Goal: Information Seeking & Learning: Learn about a topic

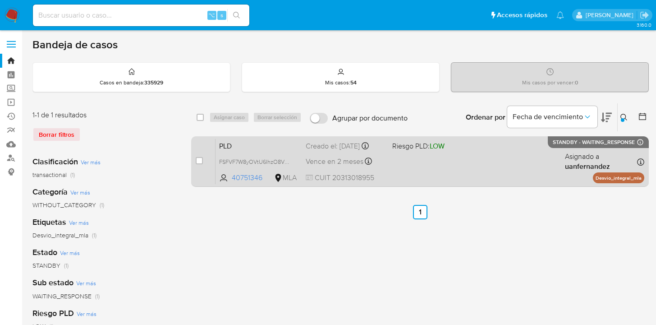
click at [543, 172] on div "PLD FSFVF7W8yOVtU6IhzO8VMAmv 40751346 MLA Riesgo PLD: LOW Creado el: 12/09/2025…" at bounding box center [430, 161] width 429 height 46
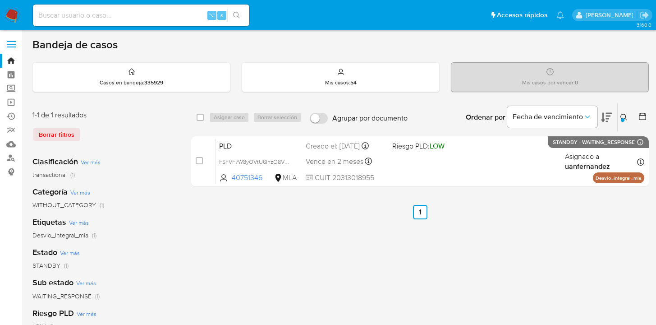
click at [622, 115] on icon at bounding box center [624, 117] width 7 height 7
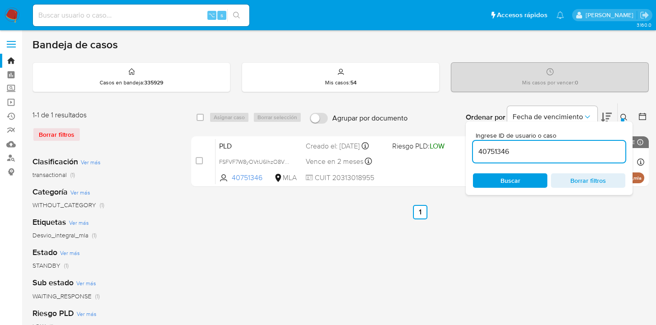
drag, startPoint x: 512, startPoint y: 153, endPoint x: 478, endPoint y: 149, distance: 34.9
click at [478, 149] on input "40751346" at bounding box center [549, 152] width 152 height 12
click at [622, 115] on icon at bounding box center [624, 117] width 7 height 7
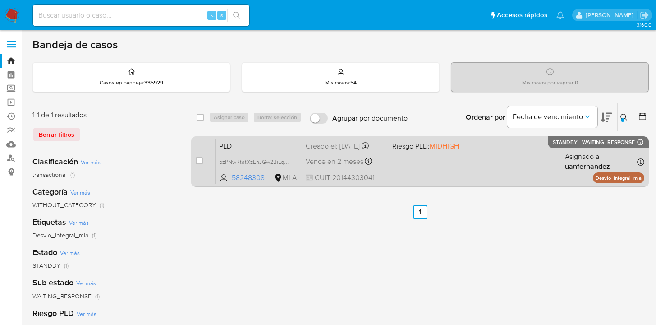
click at [461, 175] on div "PLD pzPNwRtatXzEhJGw2BiLqLNK 58248308 MLA Riesgo PLD: MIDHIGH Creado el: 12/09/…" at bounding box center [430, 161] width 429 height 46
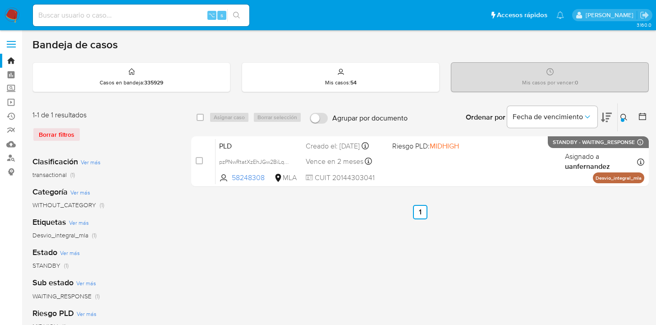
drag, startPoint x: 621, startPoint y: 116, endPoint x: 613, endPoint y: 124, distance: 11.5
click at [621, 116] on icon at bounding box center [624, 117] width 7 height 7
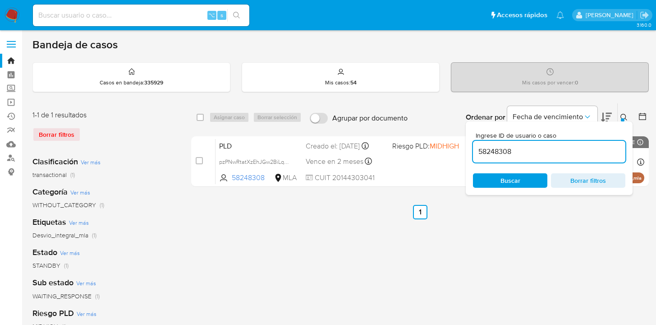
drag, startPoint x: 530, startPoint y: 149, endPoint x: 480, endPoint y: 145, distance: 50.2
click at [480, 146] on input "58248308" at bounding box center [549, 152] width 152 height 12
click at [623, 117] on icon at bounding box center [624, 117] width 7 height 7
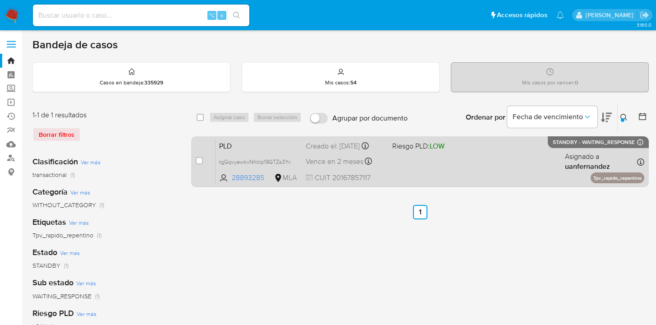
click at [505, 161] on div "PLD tgGqvyewkvNhklp19GTZs3Yv 28893285 MLA Riesgo PLD: LOW Creado el: 12/09/2025…" at bounding box center [430, 161] width 429 height 46
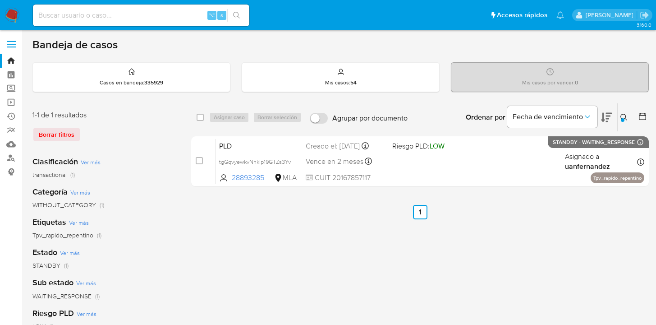
click at [624, 116] on icon at bounding box center [624, 117] width 7 height 7
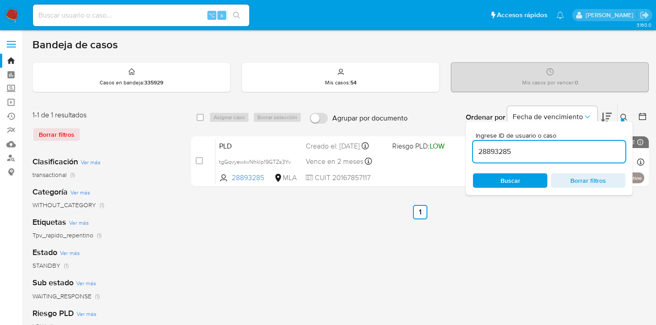
drag, startPoint x: 520, startPoint y: 152, endPoint x: 478, endPoint y: 149, distance: 42.0
click at [476, 149] on input "28893285" at bounding box center [549, 152] width 152 height 12
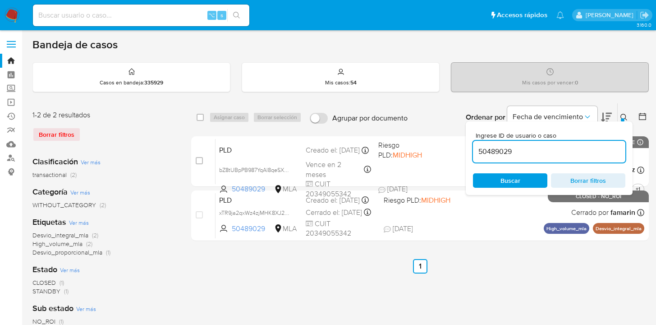
click at [623, 116] on icon at bounding box center [624, 117] width 7 height 7
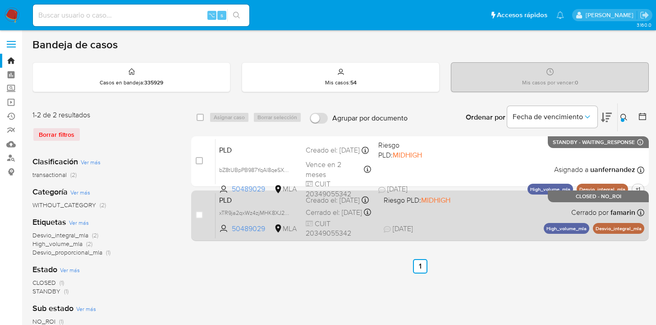
click at [481, 220] on div "PLD xTR9ja2qxWz4zjMHK8XJ2cMD 50489029 MLA Riesgo PLD: MIDHIGH Creado el: 12/08/…" at bounding box center [430, 216] width 429 height 46
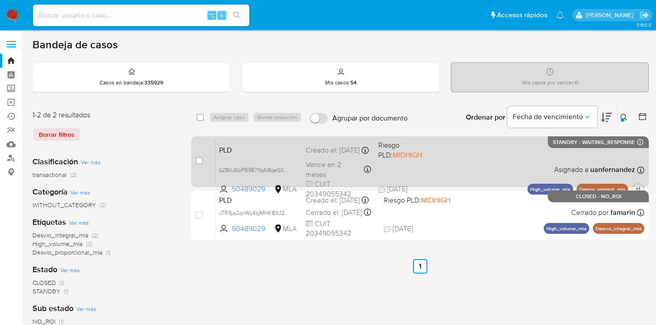
click at [490, 160] on div "PLD bZ8tUBpPB987YqAl8qeSXD08 50489029 MLA Riesgo PLD: MIDHIGH Creado el: 12/09/…" at bounding box center [430, 161] width 429 height 46
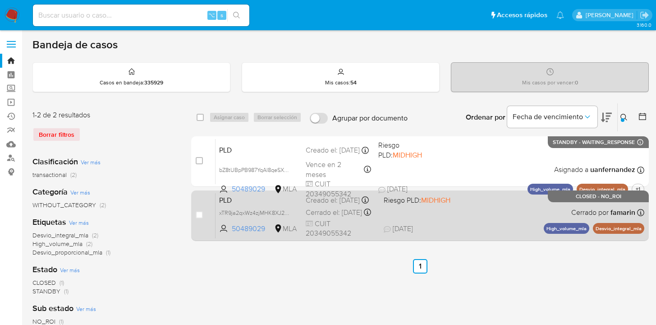
click at [482, 217] on div "PLD xTR9ja2qxWz4zjMHK8XJ2cMD 50489029 MLA Riesgo PLD: MIDHIGH Creado el: 12/08/…" at bounding box center [430, 216] width 429 height 46
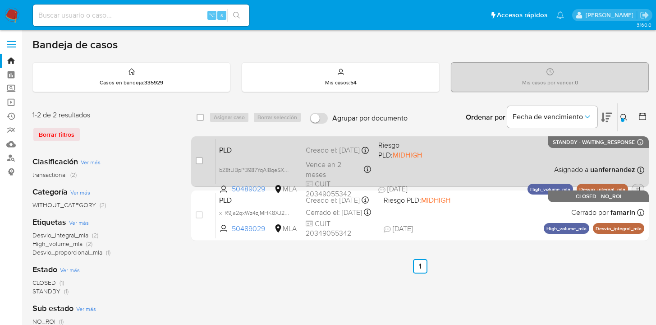
click at [638, 187] on span "+1" at bounding box center [638, 189] width 8 height 8
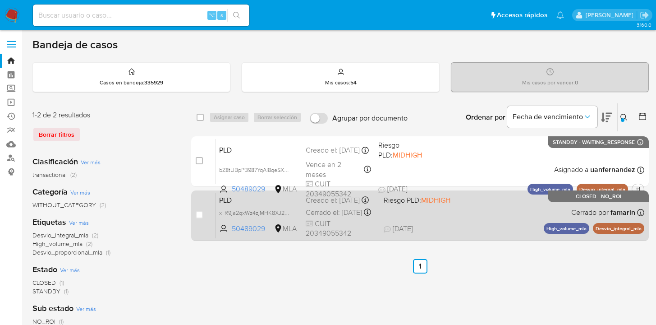
click at [479, 224] on div "PLD xTR9ja2qxWz4zjMHK8XJ2cMD 50489029 MLA Riesgo PLD: MIDHIGH Creado el: 12/08/…" at bounding box center [430, 216] width 429 height 46
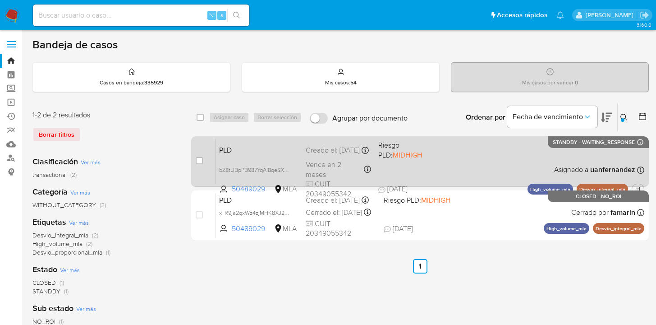
click at [504, 155] on div "PLD bZ8tUBpPB987YqAl8qeSXD08 50489029 MLA Riesgo PLD: MIDHIGH Creado el: 12/09/…" at bounding box center [430, 161] width 429 height 46
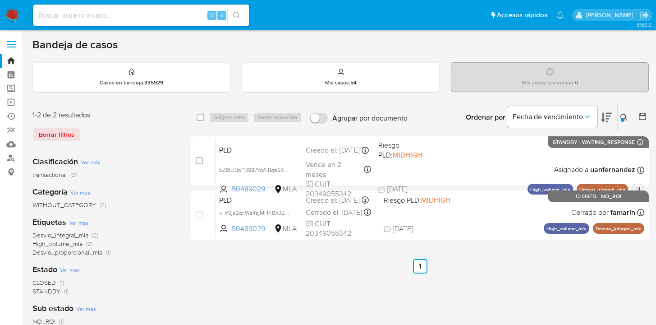
click at [626, 116] on icon at bounding box center [624, 117] width 7 height 7
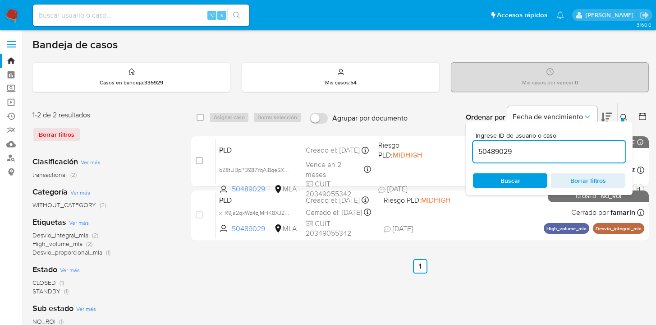
drag, startPoint x: 532, startPoint y: 151, endPoint x: 470, endPoint y: 146, distance: 62.4
click at [469, 146] on div "Ingrese ID de usuario o caso 50489029 Buscar Borrar filtros" at bounding box center [549, 158] width 167 height 74
type input "161708526"
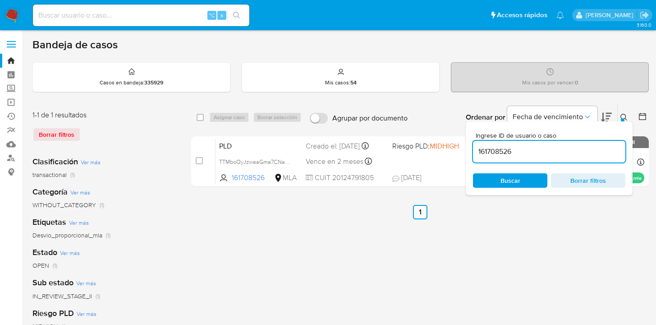
drag, startPoint x: 623, startPoint y: 116, endPoint x: 613, endPoint y: 122, distance: 11.1
click at [623, 116] on icon at bounding box center [624, 117] width 7 height 7
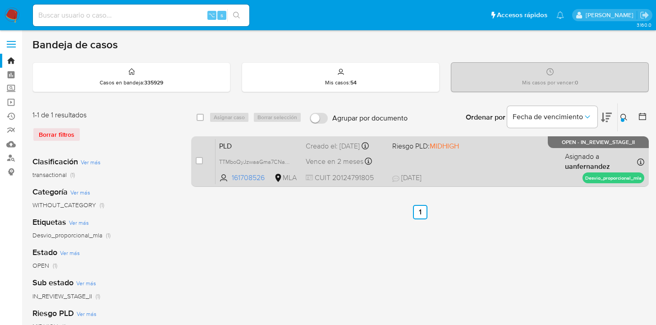
click at [524, 156] on div "PLD TTMboQyJzwaaGma7CNav7u6d 161708526 MLA Riesgo PLD: MIDHIGH Creado el: 12/09…" at bounding box center [430, 161] width 429 height 46
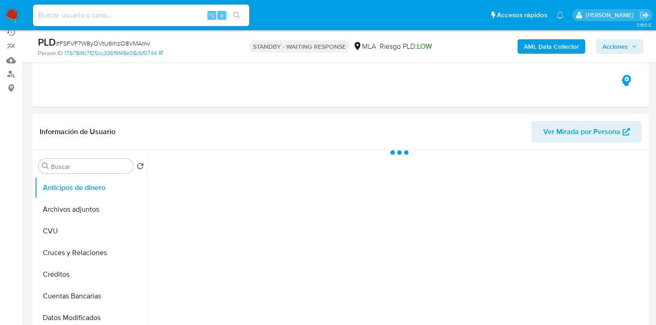
select select "10"
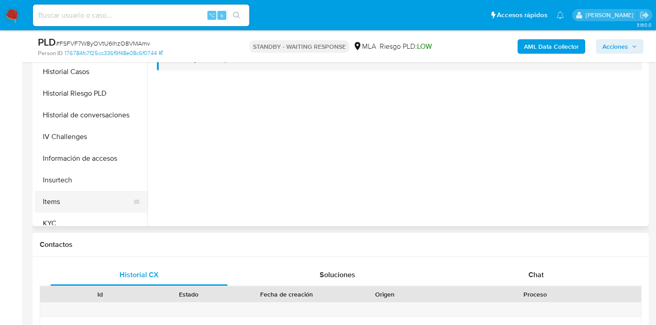
scroll to position [244, 0]
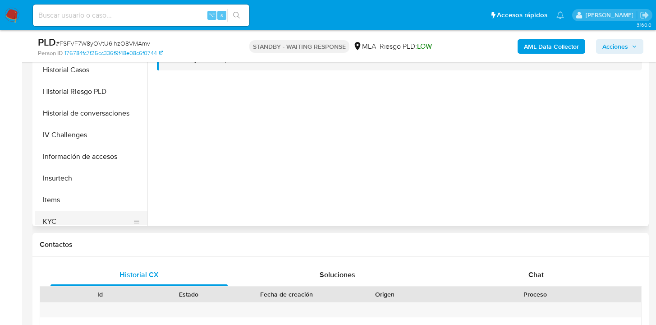
click at [101, 221] on button "KYC" at bounding box center [88, 222] width 106 height 22
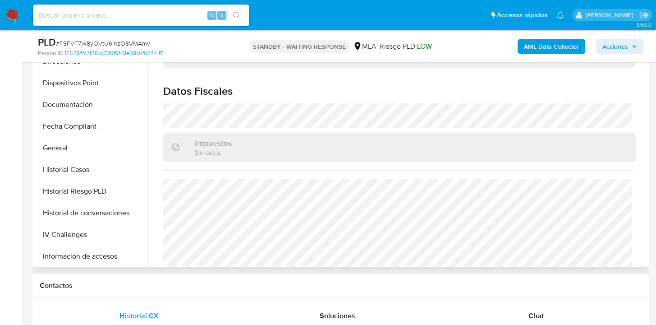
scroll to position [124, 0]
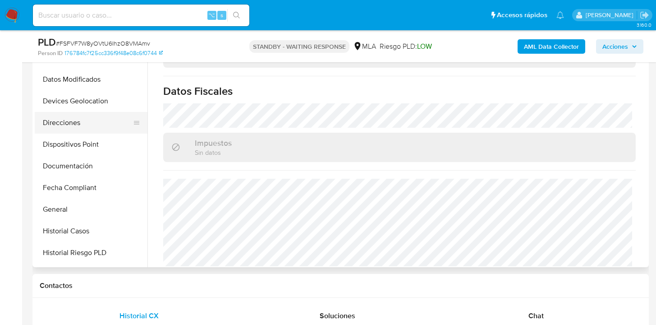
click at [86, 123] on button "Direcciones" at bounding box center [88, 123] width 106 height 22
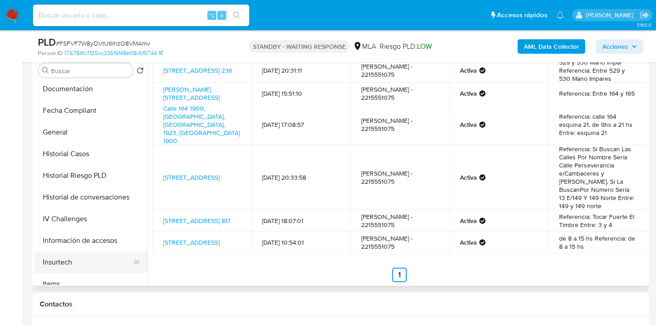
scroll to position [251, 0]
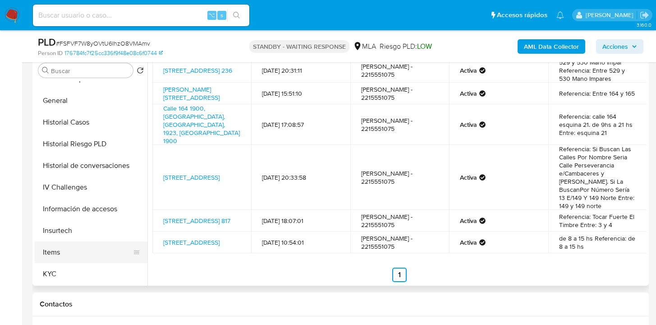
drag, startPoint x: 97, startPoint y: 268, endPoint x: 129, endPoint y: 258, distance: 33.2
click at [97, 268] on button "KYC" at bounding box center [91, 274] width 113 height 22
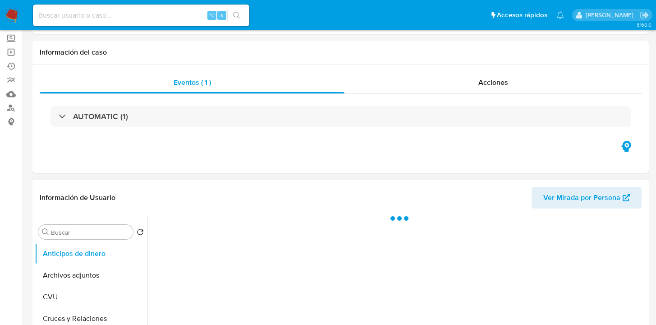
scroll to position [170, 0]
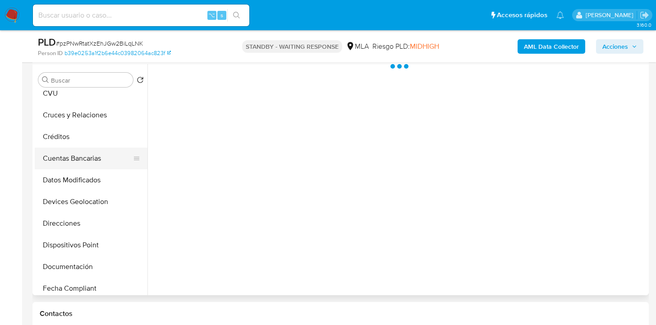
select select "10"
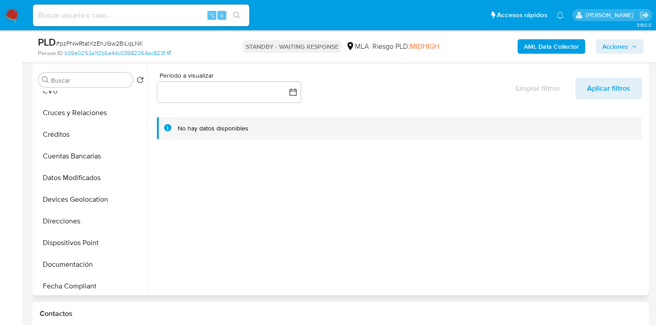
drag, startPoint x: 79, startPoint y: 259, endPoint x: 144, endPoint y: 231, distance: 70.5
click at [79, 259] on button "Documentación" at bounding box center [91, 265] width 113 height 22
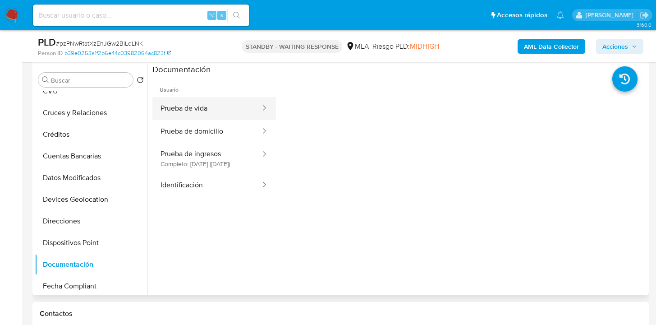
click at [207, 112] on button "Prueba de vida" at bounding box center [206, 108] width 109 height 23
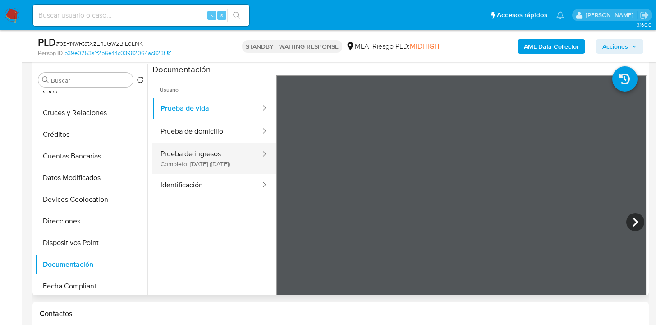
drag, startPoint x: 207, startPoint y: 160, endPoint x: 213, endPoint y: 157, distance: 7.1
click at [207, 160] on button "Prueba de ingresos Completo: 30/03/2021 (hace 4 años)" at bounding box center [206, 158] width 109 height 31
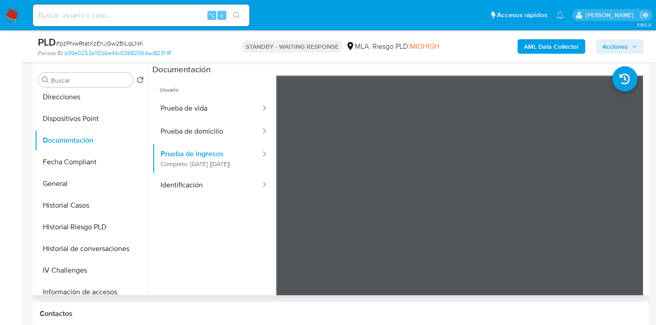
scroll to position [181, 0]
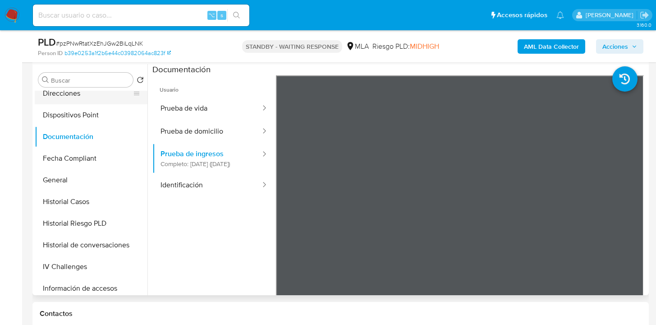
click at [82, 96] on button "Direcciones" at bounding box center [88, 94] width 106 height 22
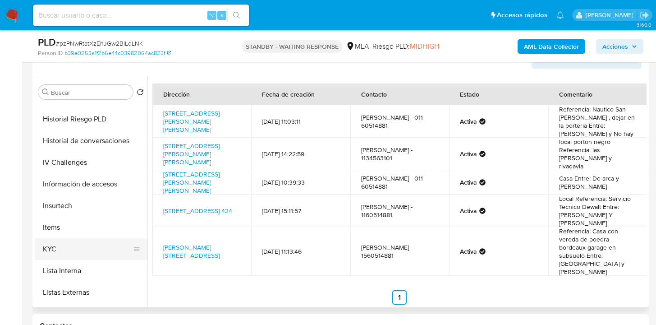
scroll to position [304, 0]
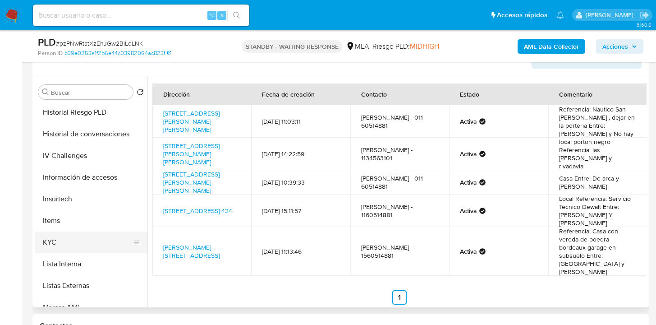
click at [99, 238] on button "KYC" at bounding box center [88, 242] width 106 height 22
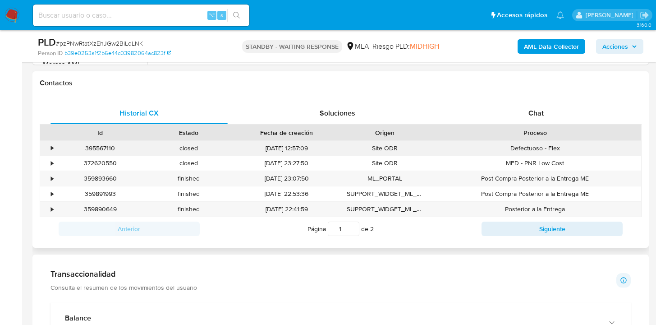
scroll to position [377, 0]
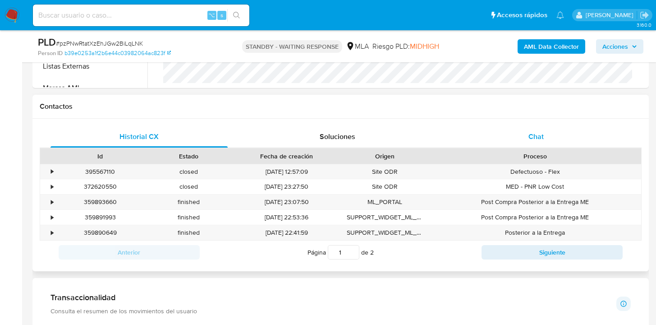
click at [539, 137] on span "Chat" at bounding box center [536, 136] width 15 height 10
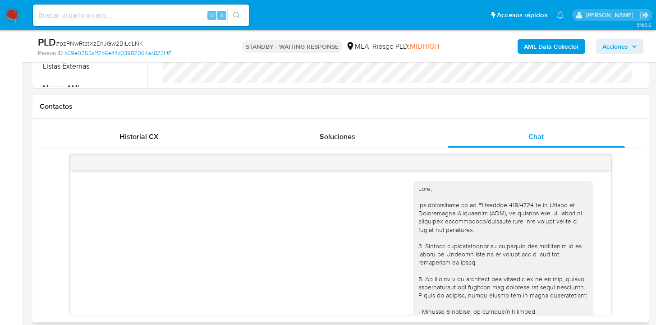
scroll to position [375, 0]
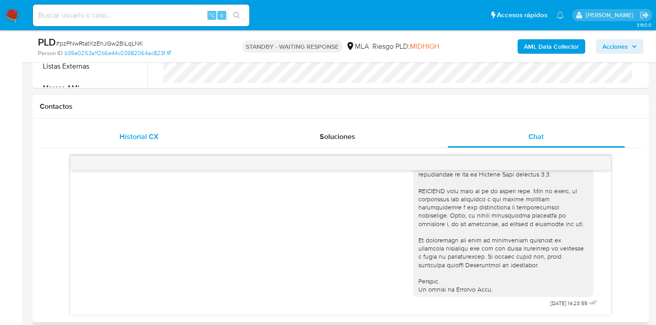
click at [170, 138] on div "Historial CX" at bounding box center [139, 137] width 177 height 22
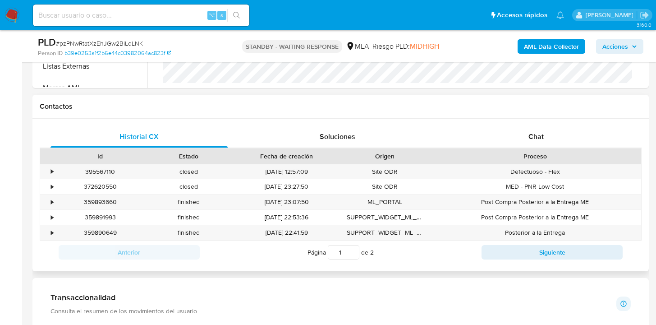
scroll to position [173, 0]
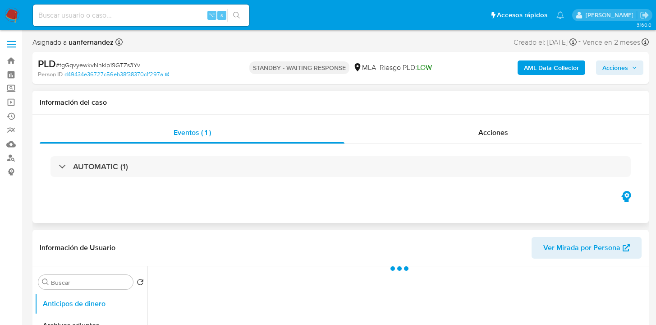
select select "10"
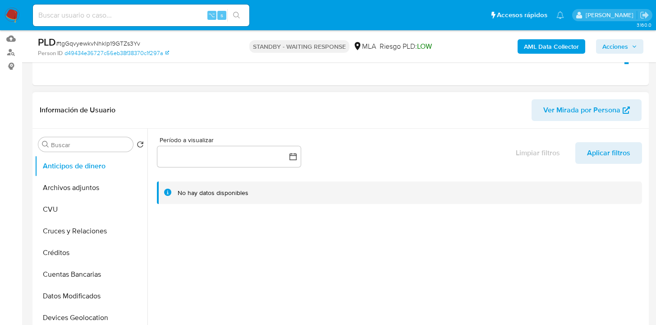
scroll to position [189, 0]
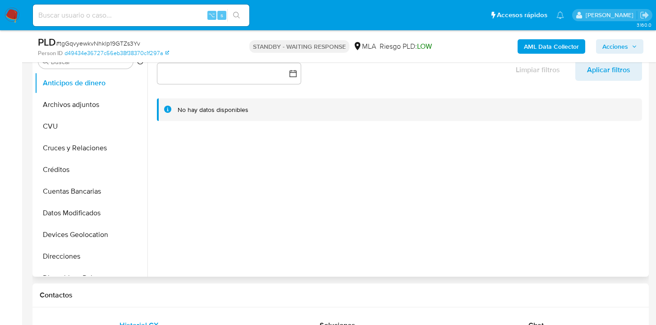
drag, startPoint x: 148, startPoint y: 113, endPoint x: 144, endPoint y: 171, distance: 58.3
click at [144, 175] on div "Buscar Volver al orden por defecto Anticipos de dinero Archivos adjuntos CVU Cr…" at bounding box center [341, 161] width 612 height 231
drag, startPoint x: 205, startPoint y: 174, endPoint x: 149, endPoint y: 141, distance: 64.5
click at [204, 173] on div at bounding box center [397, 161] width 499 height 231
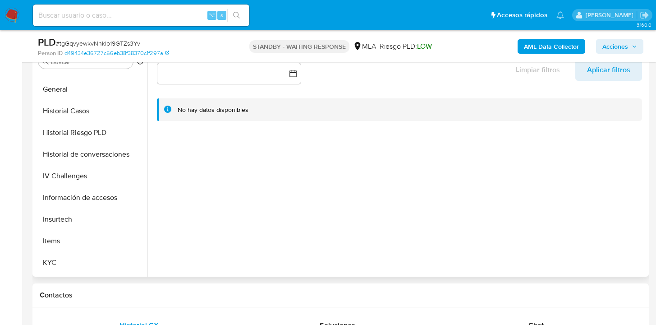
scroll to position [269, 0]
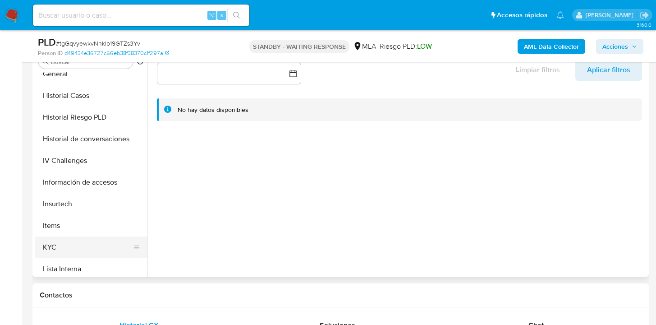
click at [77, 250] on button "KYC" at bounding box center [88, 247] width 106 height 22
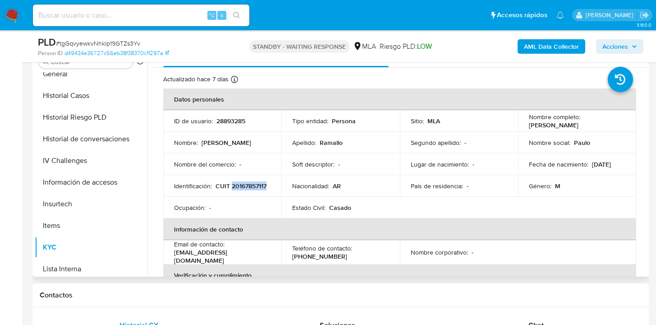
drag, startPoint x: 226, startPoint y: 191, endPoint x: 191, endPoint y: 190, distance: 35.7
click at [191, 190] on div "Identificación : CUIT 20167857117" at bounding box center [222, 186] width 97 height 8
copy p "20167857117"
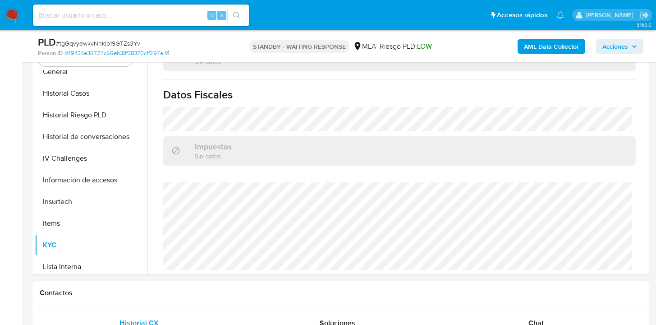
scroll to position [379, 0]
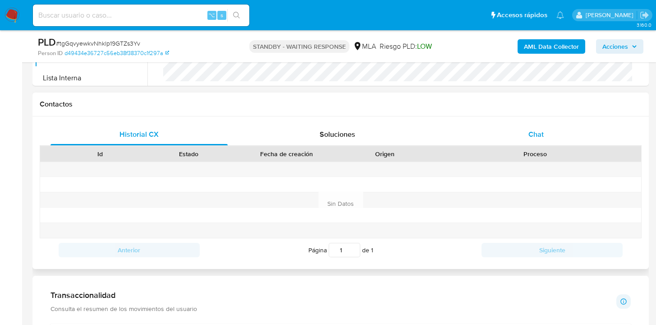
click at [541, 134] on span "Chat" at bounding box center [536, 134] width 15 height 10
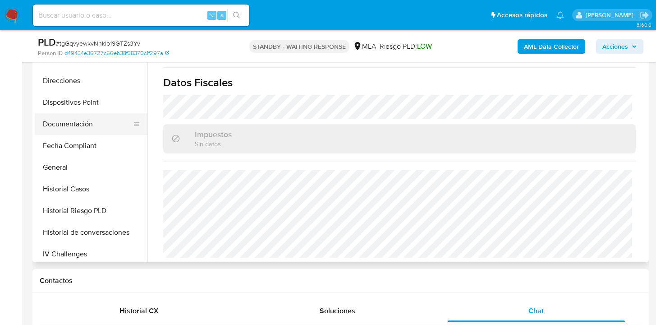
scroll to position [151, 0]
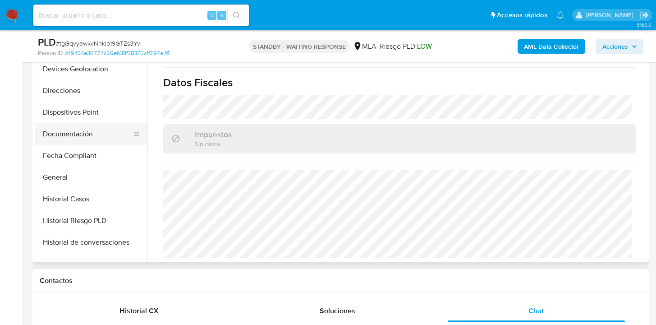
click at [100, 138] on button "Documentación" at bounding box center [88, 134] width 106 height 22
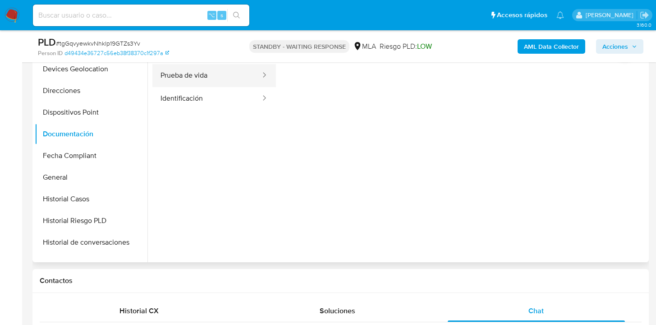
drag, startPoint x: 206, startPoint y: 78, endPoint x: 231, endPoint y: 80, distance: 25.4
click at [206, 78] on button "Prueba de vida" at bounding box center [206, 75] width 109 height 23
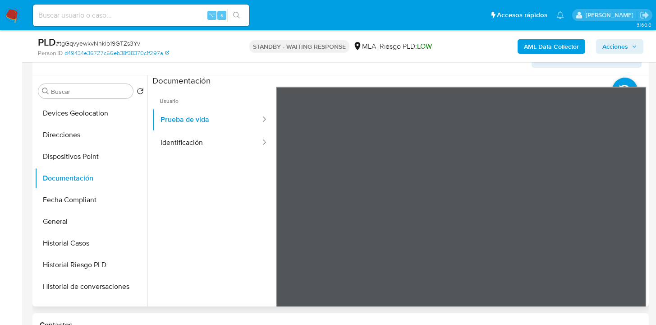
scroll to position [130, 0]
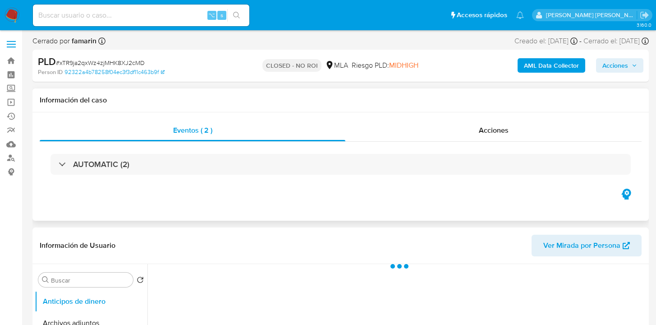
select select "10"
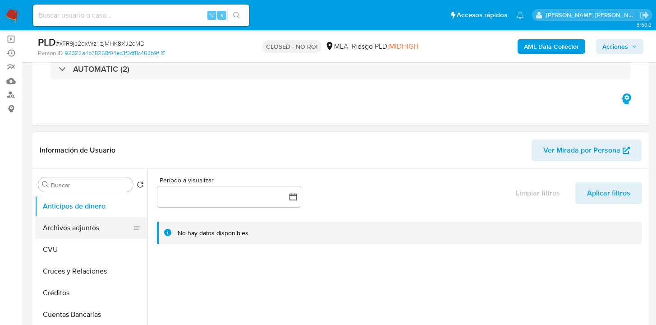
drag, startPoint x: 92, startPoint y: 223, endPoint x: 98, endPoint y: 217, distance: 8.0
click at [93, 222] on button "Archivos adjuntos" at bounding box center [88, 228] width 106 height 22
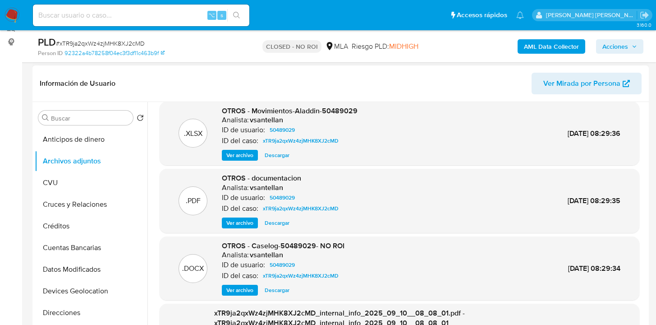
scroll to position [17, 0]
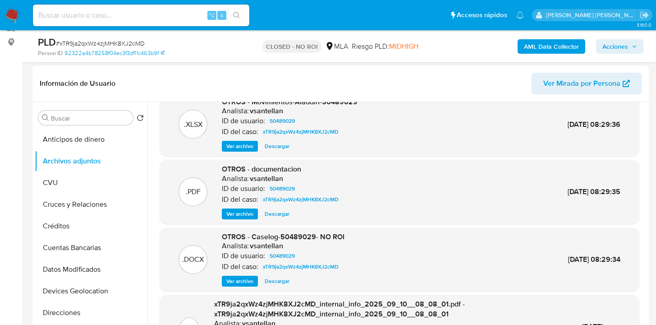
click at [240, 216] on span "Ver archivo" at bounding box center [239, 213] width 27 height 9
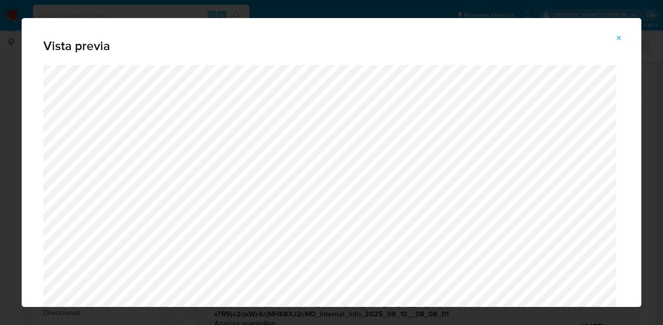
click at [619, 38] on icon "Attachment preview" at bounding box center [618, 37] width 7 height 7
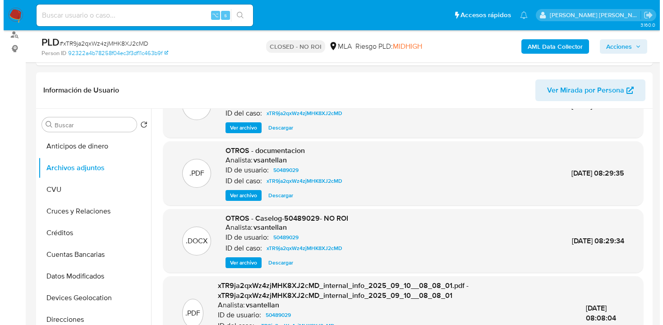
scroll to position [86, 0]
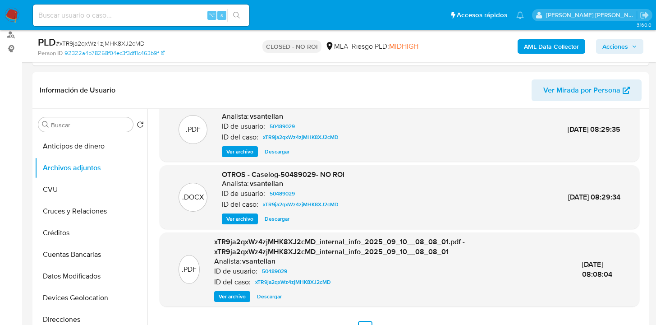
drag, startPoint x: 244, startPoint y: 216, endPoint x: 289, endPoint y: 166, distance: 67.7
click at [244, 216] on span "Ver archivo" at bounding box center [239, 218] width 27 height 9
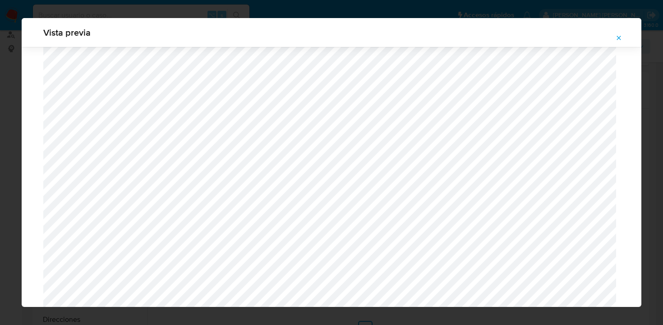
scroll to position [566, 0]
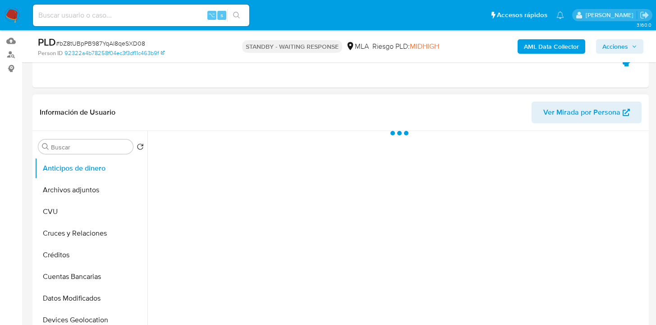
select select "10"
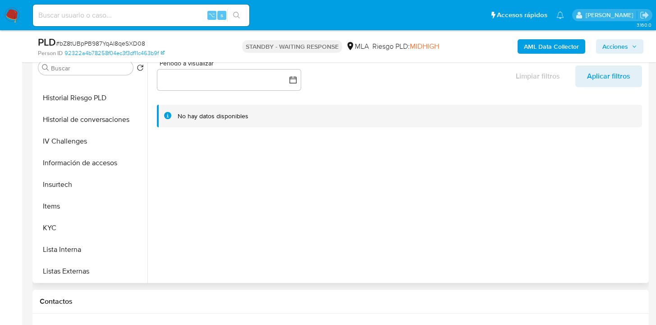
scroll to position [311, 0]
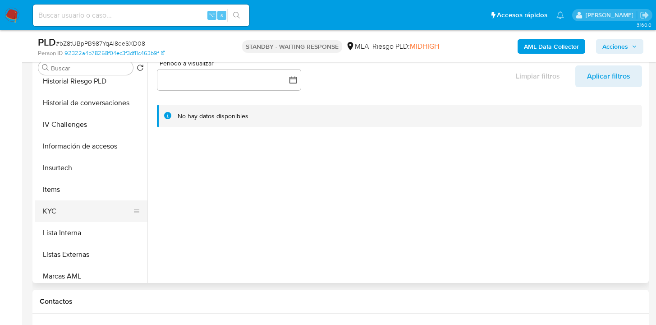
click at [93, 216] on button "KYC" at bounding box center [88, 211] width 106 height 22
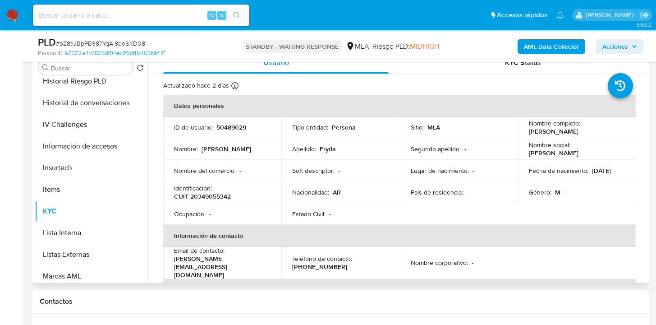
scroll to position [0, 0]
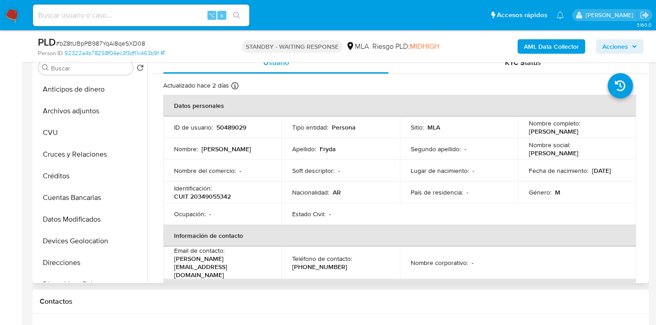
drag, startPoint x: 92, startPoint y: 107, endPoint x: 160, endPoint y: 114, distance: 68.0
click at [93, 108] on button "Archivos adjuntos" at bounding box center [91, 111] width 113 height 22
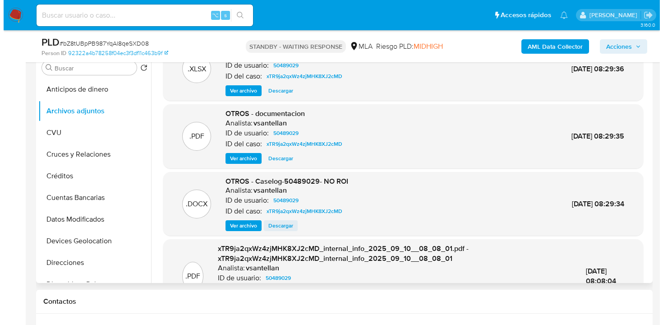
scroll to position [70, 0]
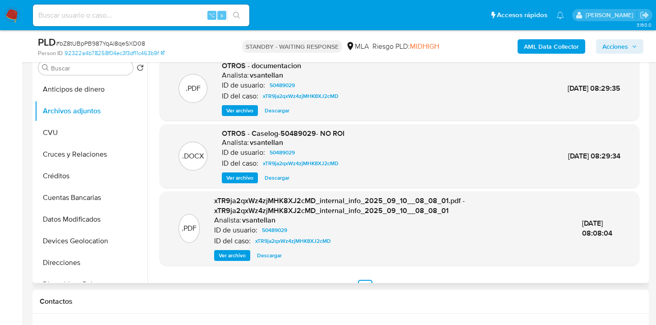
click at [238, 180] on span "Ver archivo" at bounding box center [239, 177] width 27 height 9
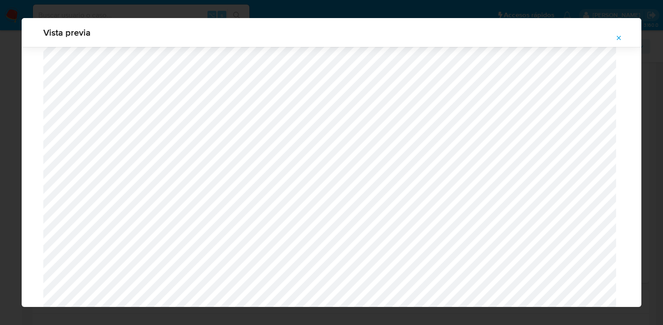
scroll to position [864, 0]
click at [620, 35] on icon "Attachment preview" at bounding box center [618, 37] width 7 height 7
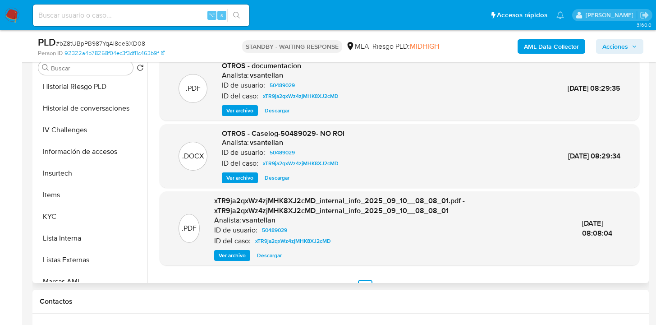
scroll to position [335, 0]
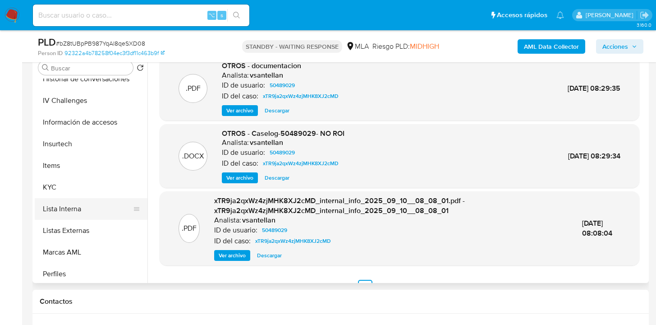
click at [118, 198] on button "Lista Interna" at bounding box center [88, 209] width 106 height 22
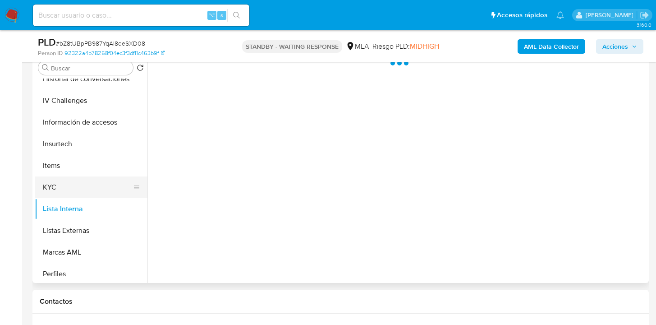
click at [105, 185] on button "KYC" at bounding box center [88, 187] width 106 height 22
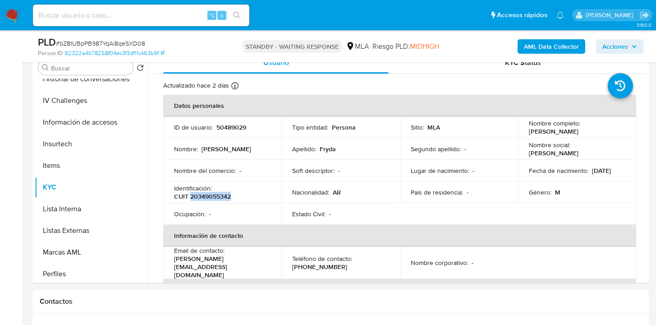
drag, startPoint x: 191, startPoint y: 198, endPoint x: 231, endPoint y: 198, distance: 39.7
click at [231, 198] on p "CUIT 20349055342" at bounding box center [202, 196] width 57 height 8
copy p "20349055342"
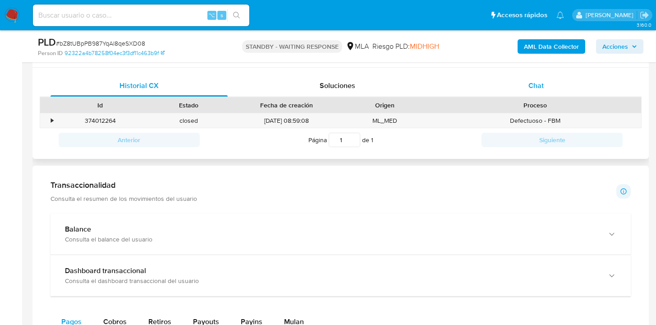
scroll to position [394, 0]
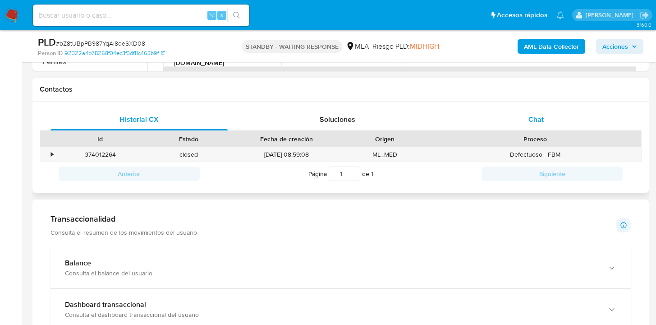
click at [553, 121] on div "Chat" at bounding box center [536, 120] width 177 height 22
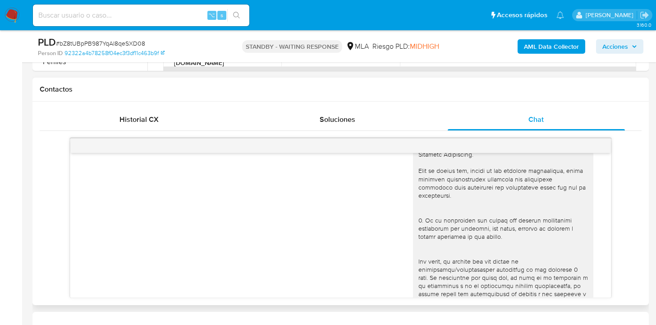
scroll to position [0, 0]
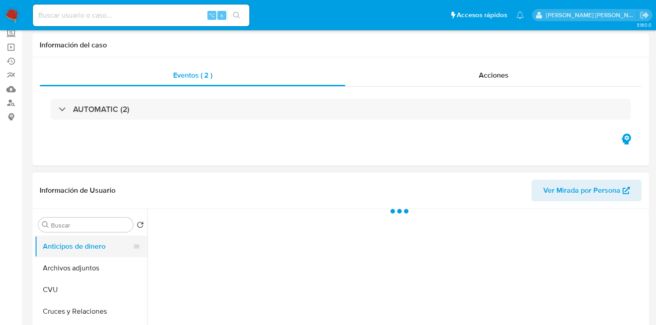
scroll to position [78, 0]
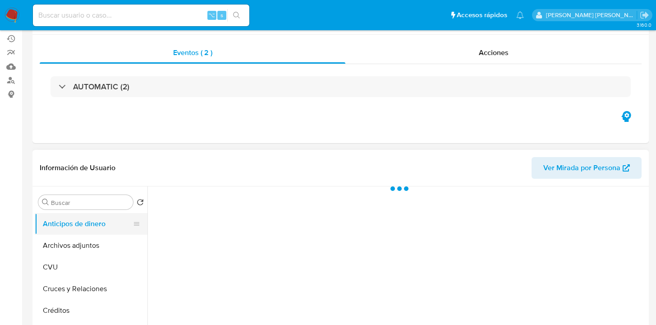
select select "10"
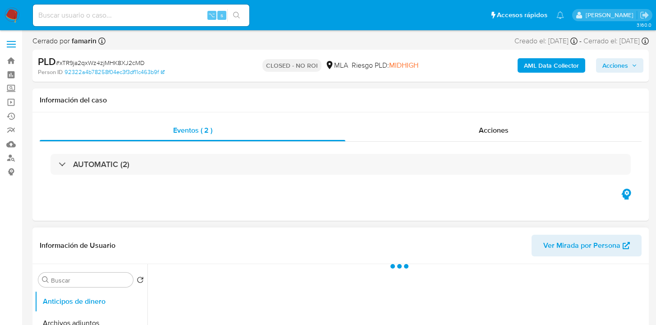
select select "10"
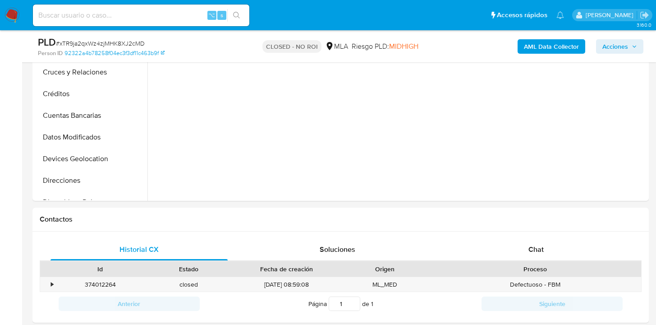
scroll to position [373, 0]
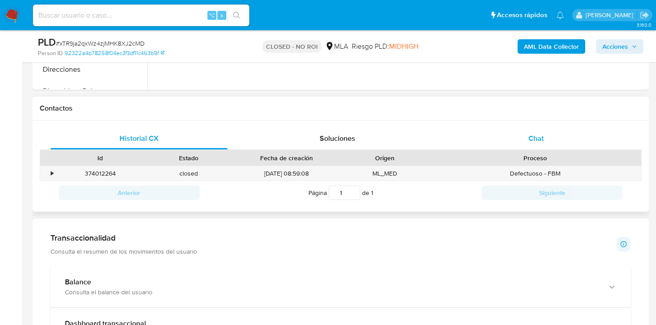
drag, startPoint x: 544, startPoint y: 138, endPoint x: 539, endPoint y: 137, distance: 5.4
click at [544, 138] on div "Chat" at bounding box center [536, 139] width 177 height 22
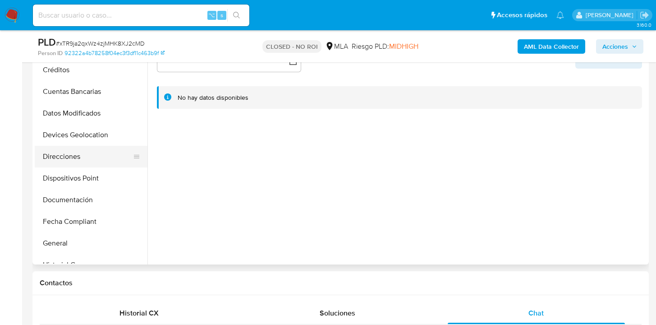
scroll to position [88, 0]
click at [93, 200] on button "Documentación" at bounding box center [88, 200] width 106 height 22
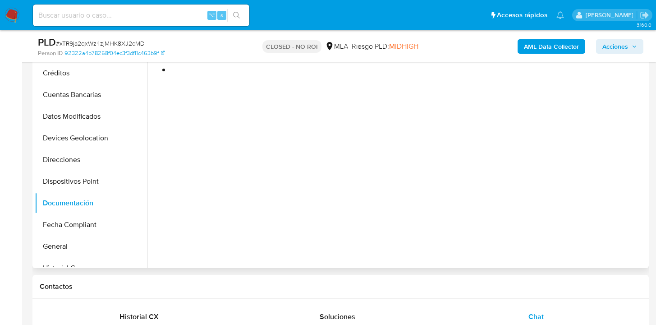
scroll to position [179, 0]
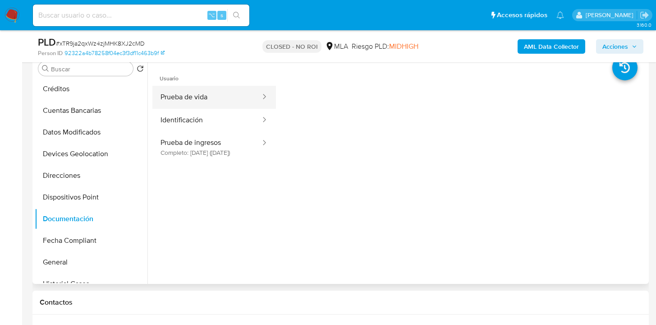
click at [209, 107] on button "Prueba de vida" at bounding box center [206, 97] width 109 height 23
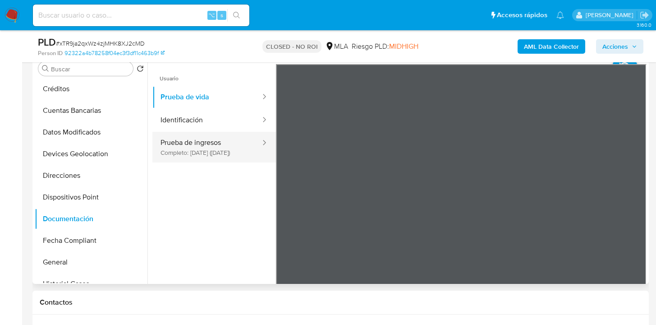
drag, startPoint x: 218, startPoint y: 120, endPoint x: 240, endPoint y: 136, distance: 26.8
click at [218, 120] on button "Identificación" at bounding box center [206, 120] width 109 height 23
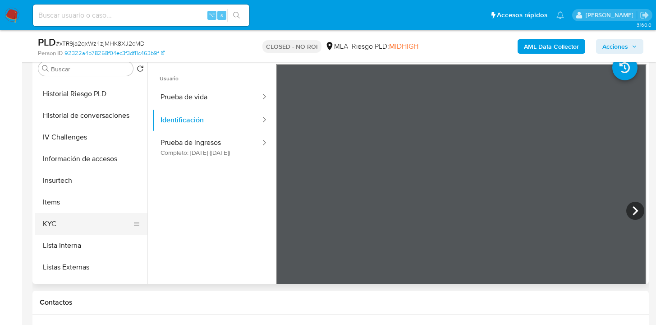
scroll to position [302, 0]
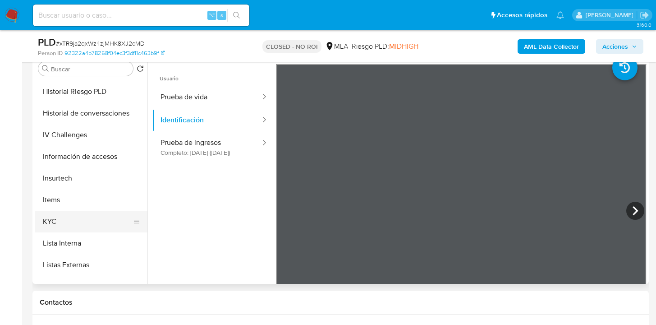
click at [114, 214] on button "KYC" at bounding box center [88, 222] width 106 height 22
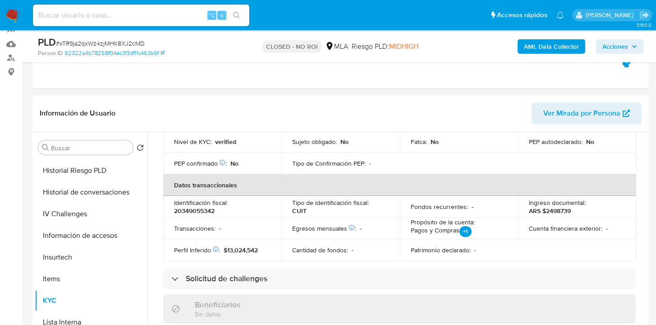
scroll to position [128, 0]
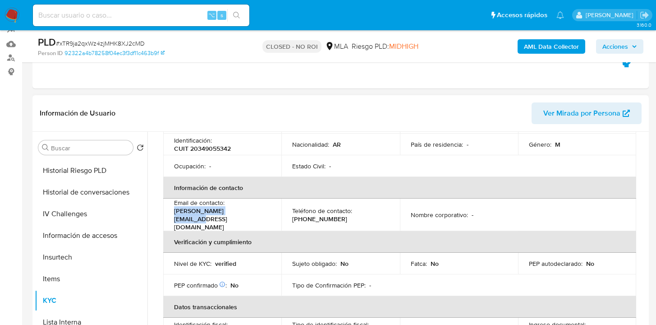
drag, startPoint x: 245, startPoint y: 213, endPoint x: 175, endPoint y: 216, distance: 70.9
click at [174, 216] on div "Email de contacto : ramiro.fryda@gmail.com" at bounding box center [222, 214] width 97 height 32
copy p "ramiro.fryda@gmail.com"
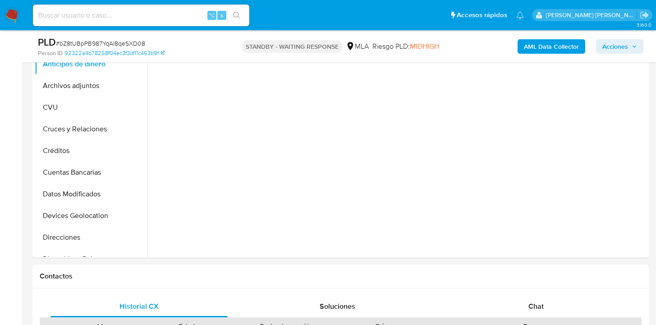
scroll to position [371, 0]
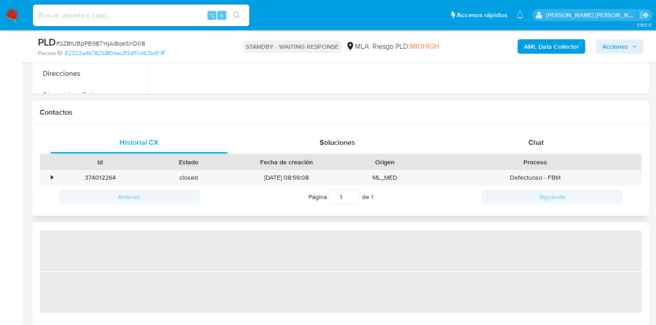
select select "10"
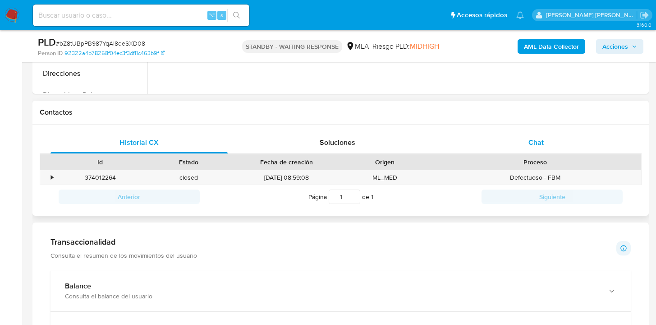
click at [548, 143] on div "Chat" at bounding box center [536, 143] width 177 height 22
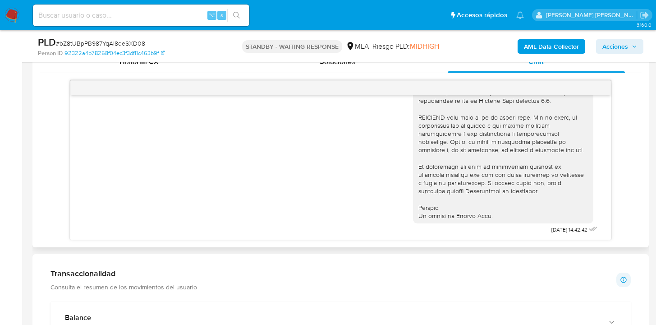
scroll to position [937, 0]
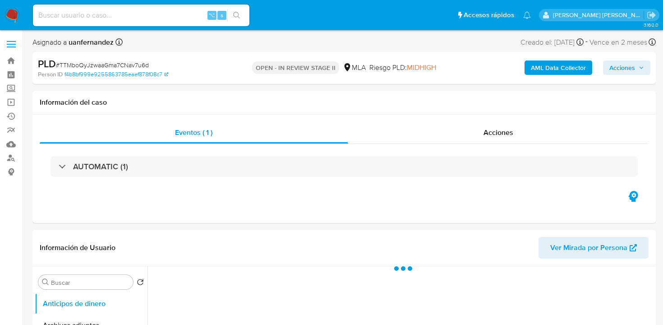
select select "10"
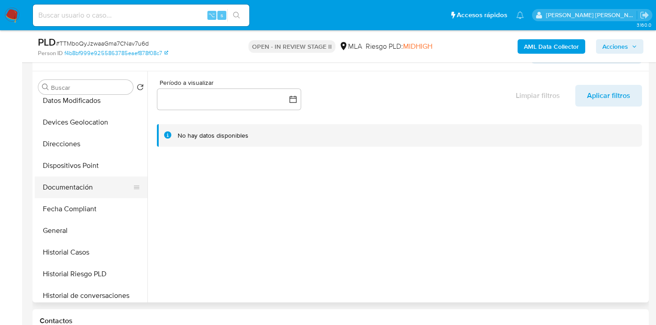
scroll to position [139, 0]
drag, startPoint x: 91, startPoint y: 191, endPoint x: 99, endPoint y: 188, distance: 8.1
click at [91, 191] on button "Documentación" at bounding box center [88, 186] width 106 height 22
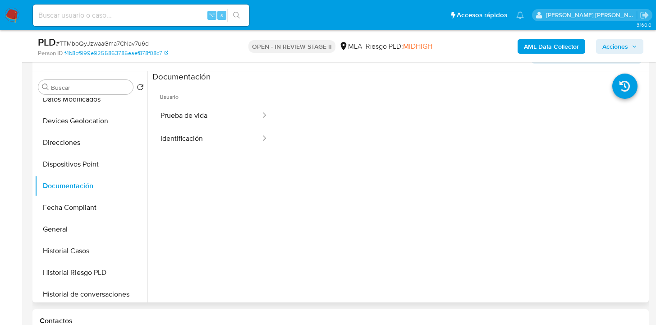
drag, startPoint x: 208, startPoint y: 116, endPoint x: 271, endPoint y: 124, distance: 63.2
click at [208, 116] on button "Prueba de vida" at bounding box center [206, 115] width 109 height 23
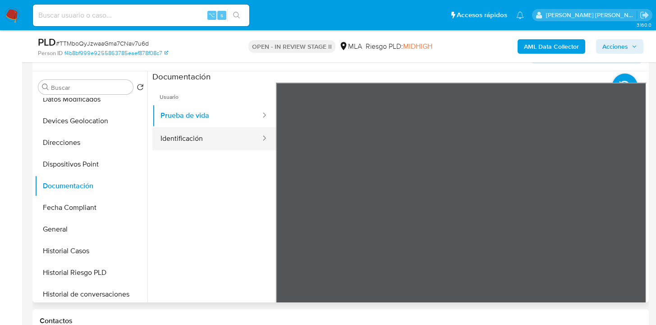
click at [206, 136] on button "Identificación" at bounding box center [206, 138] width 109 height 23
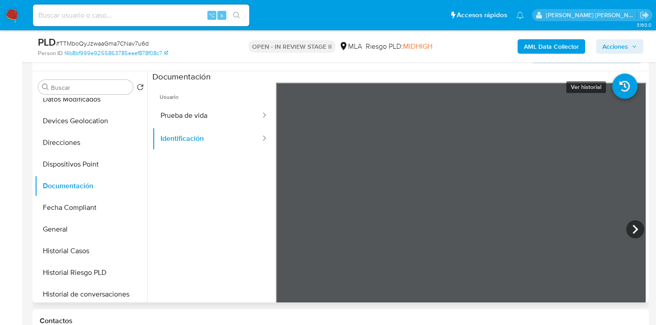
click at [617, 86] on icon at bounding box center [625, 86] width 25 height 25
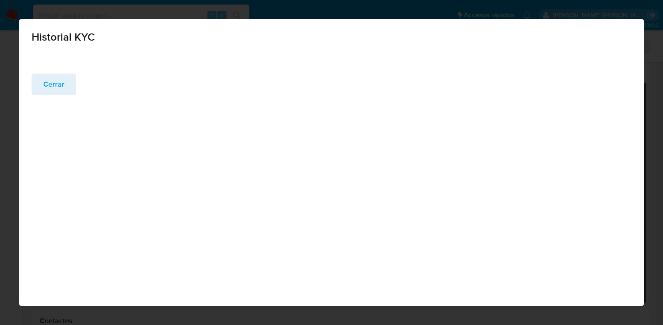
click at [51, 84] on span "Cerrar" at bounding box center [53, 84] width 21 height 20
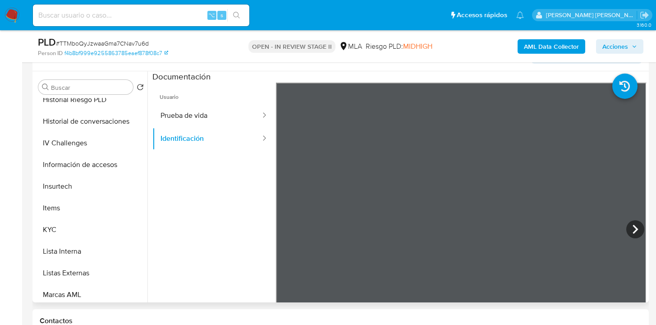
scroll to position [333, 0]
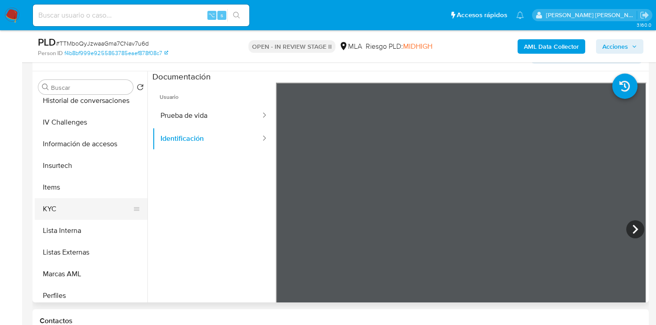
click at [95, 211] on button "KYC" at bounding box center [88, 209] width 106 height 22
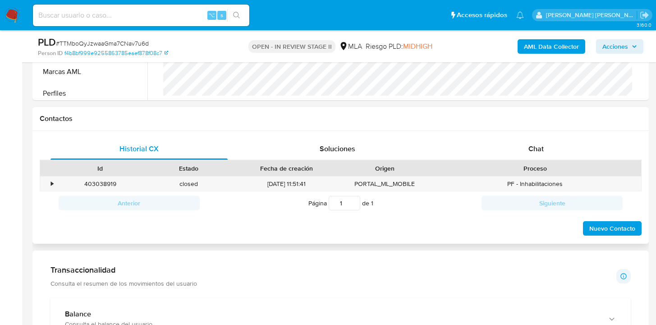
scroll to position [367, 0]
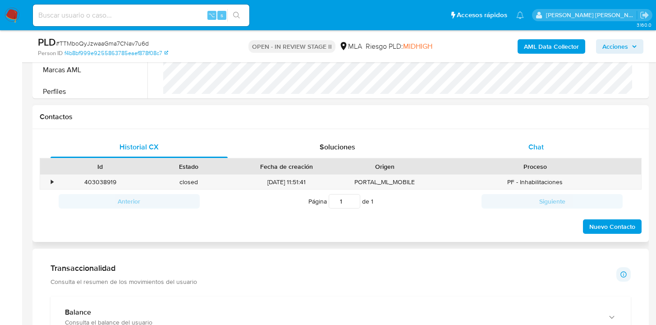
click at [544, 149] on div "Chat" at bounding box center [536, 147] width 177 height 22
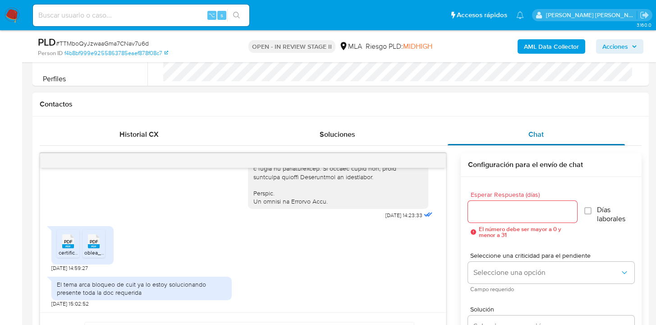
scroll to position [385, 0]
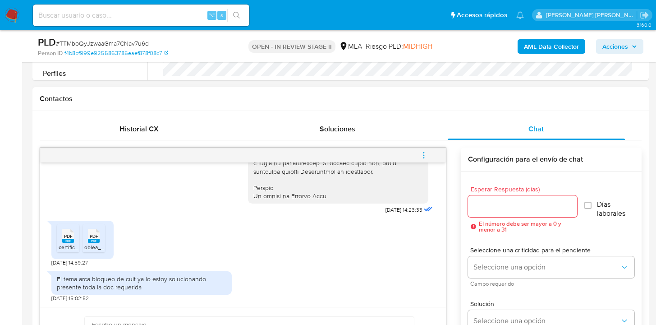
click at [65, 236] on span "PDF" at bounding box center [68, 236] width 9 height 6
click at [95, 239] on span "PDF" at bounding box center [94, 236] width 9 height 6
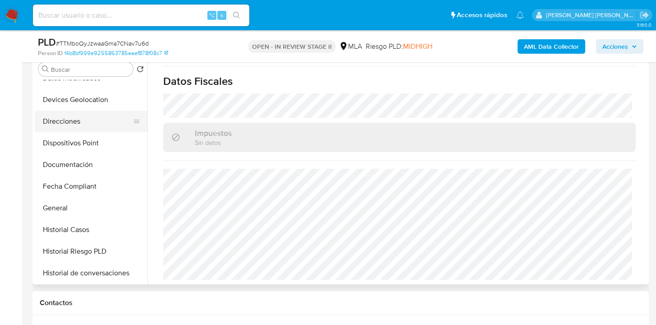
scroll to position [132, 0]
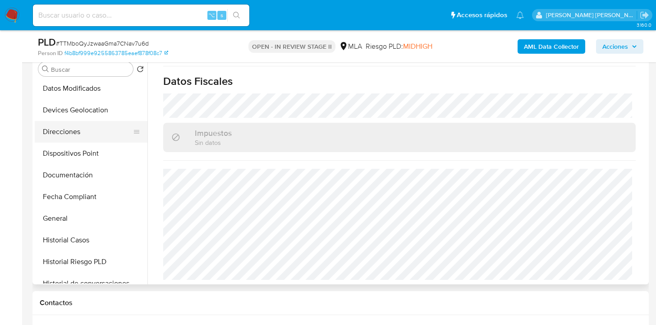
click at [104, 133] on button "Direcciones" at bounding box center [88, 132] width 106 height 22
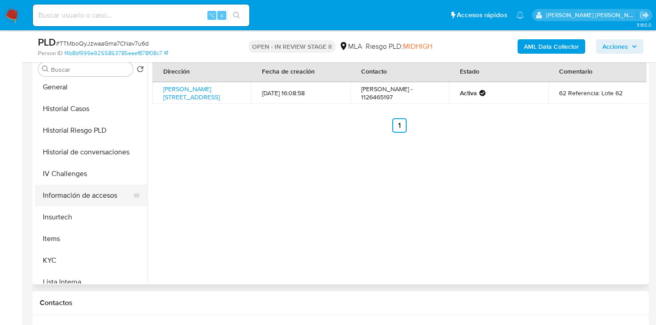
scroll to position [267, 0]
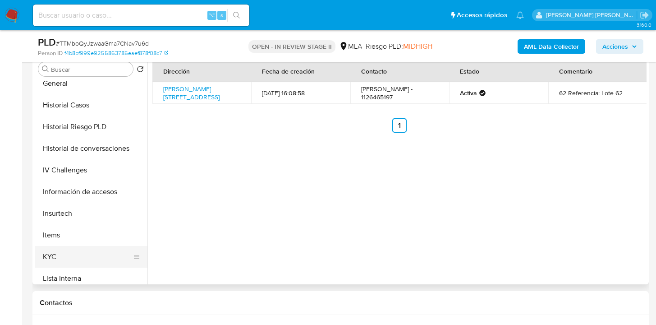
click at [92, 254] on button "KYC" at bounding box center [88, 257] width 106 height 22
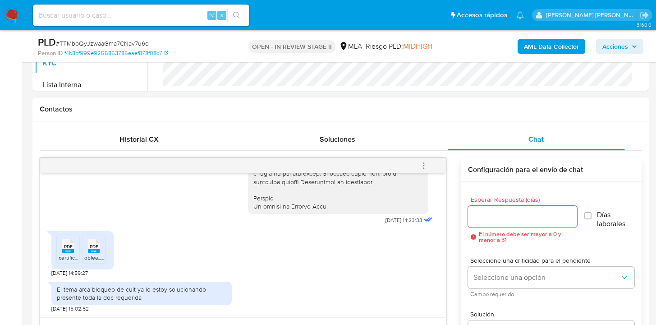
scroll to position [445, 0]
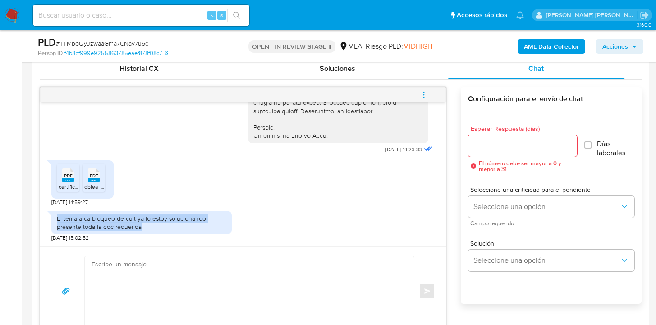
drag, startPoint x: 58, startPoint y: 219, endPoint x: 172, endPoint y: 226, distance: 114.4
click at [172, 226] on div "El tema arca bloqueo de cuit ya lo estoy solucionando presente toda la doc requ…" at bounding box center [142, 222] width 170 height 16
copy div "El tema arca bloqueo de cuit ya lo estoy solucionando presente toda la doc requ…"
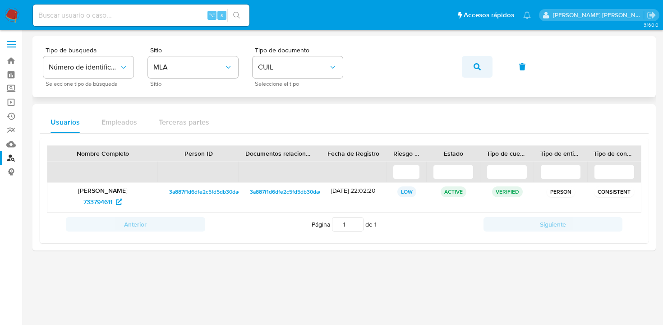
click at [475, 67] on icon "button" at bounding box center [477, 66] width 7 height 7
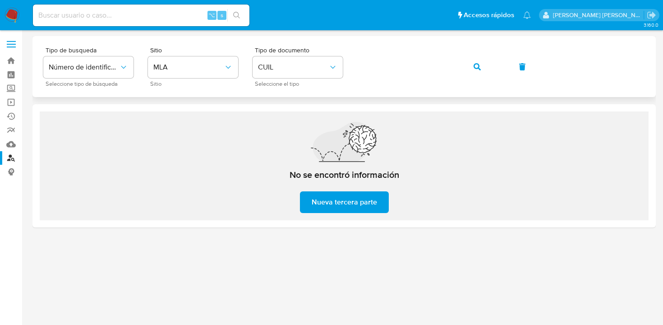
click at [350, 66] on div "Tipo de busqueda Número de identificación Seleccione tipo de búsqueda Sitio MLA…" at bounding box center [344, 66] width 602 height 39
click at [478, 68] on icon "button" at bounding box center [477, 66] width 7 height 7
click at [351, 59] on div "Tipo de busqueda Número de identificación Seleccione tipo de búsqueda Sitio MLA…" at bounding box center [344, 66] width 602 height 39
click at [479, 65] on icon "button" at bounding box center [477, 66] width 7 height 7
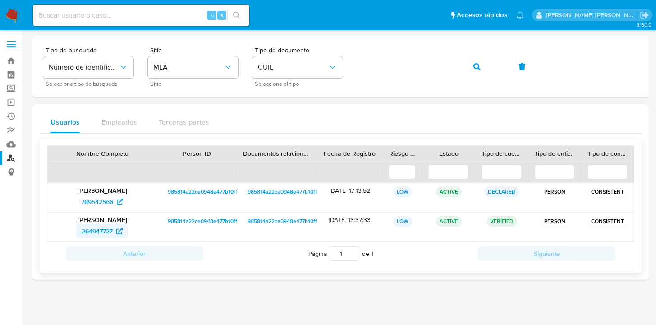
click at [112, 232] on span "264947727" at bounding box center [97, 231] width 31 height 14
click at [473, 67] on button "button" at bounding box center [477, 67] width 31 height 22
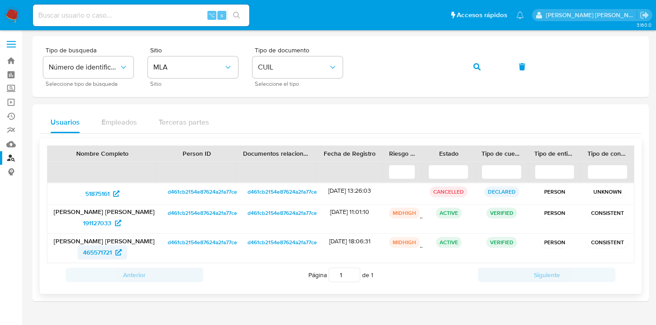
click at [92, 249] on span "465571721" at bounding box center [97, 252] width 29 height 14
click at [481, 67] on button "button" at bounding box center [477, 67] width 31 height 22
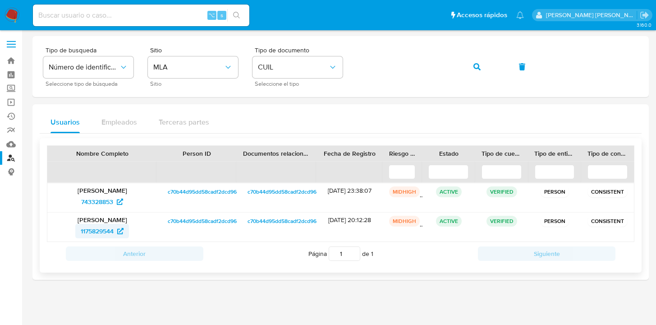
click at [93, 232] on span "1175829544" at bounding box center [97, 231] width 33 height 14
click at [101, 201] on span "743328853" at bounding box center [97, 201] width 32 height 14
click at [353, 60] on div "Tipo de busqueda Número de identificación Seleccione tipo de búsqueda Sitio MLA…" at bounding box center [340, 66] width 595 height 39
click at [476, 66] on icon "button" at bounding box center [477, 66] width 7 height 7
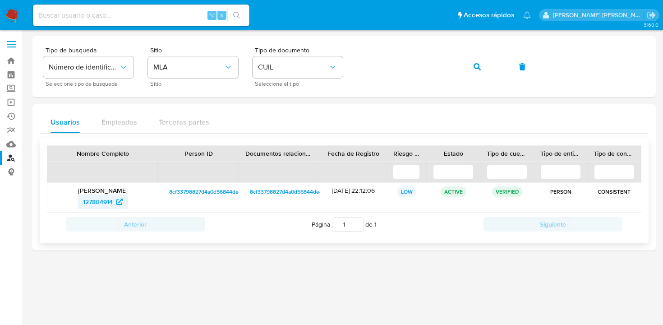
click at [101, 200] on span "127804914" at bounding box center [98, 201] width 30 height 14
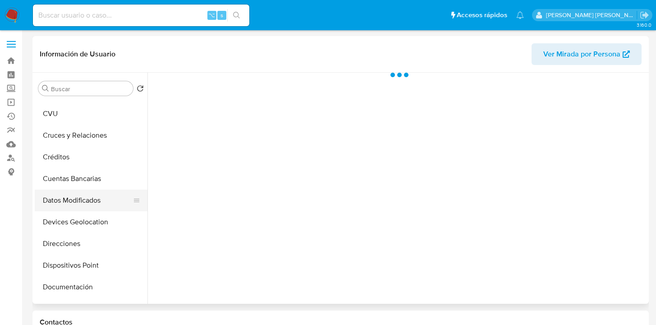
scroll to position [86, 0]
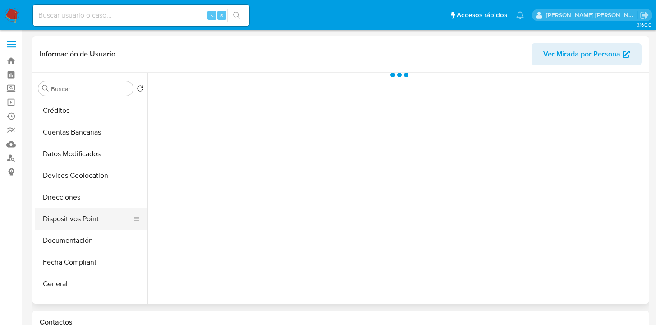
select select "10"
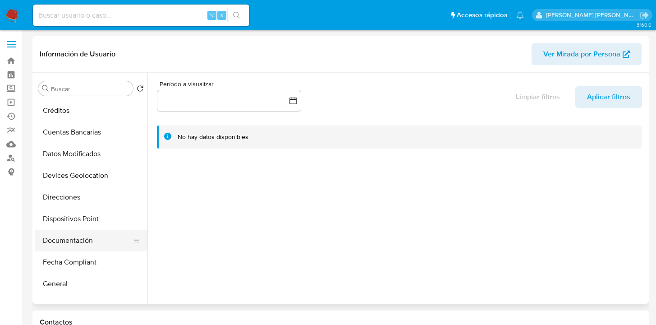
click at [93, 237] on button "Documentación" at bounding box center [88, 241] width 106 height 22
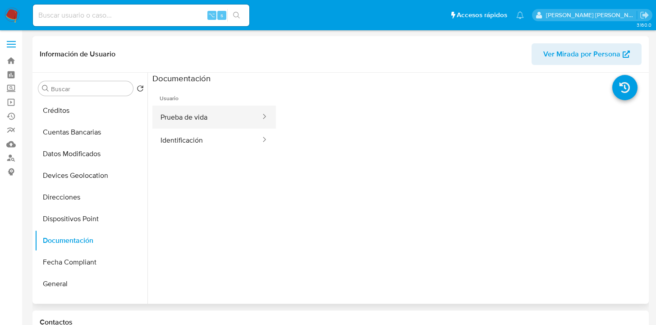
drag, startPoint x: 217, startPoint y: 119, endPoint x: 235, endPoint y: 118, distance: 17.6
click at [217, 119] on button "Prueba de vida" at bounding box center [206, 117] width 109 height 23
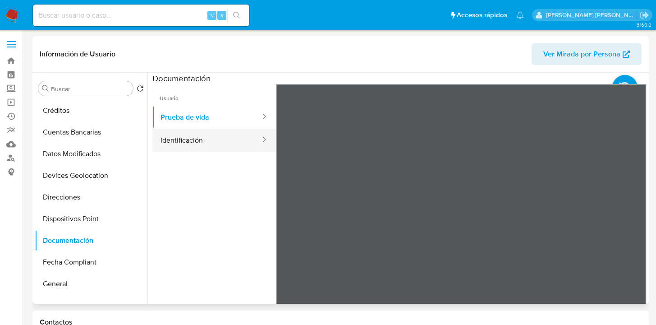
drag, startPoint x: 206, startPoint y: 138, endPoint x: 216, endPoint y: 140, distance: 10.5
click at [206, 138] on button "Identificación" at bounding box center [206, 140] width 109 height 23
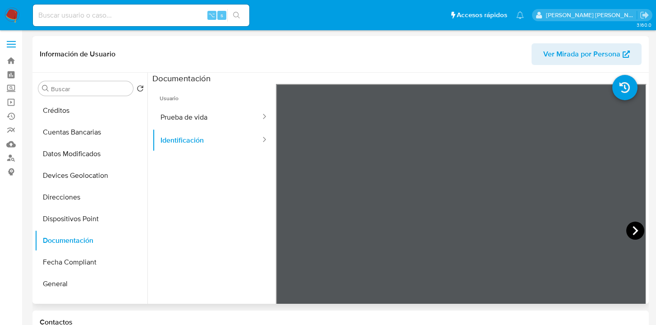
click at [628, 227] on icon at bounding box center [636, 230] width 18 height 18
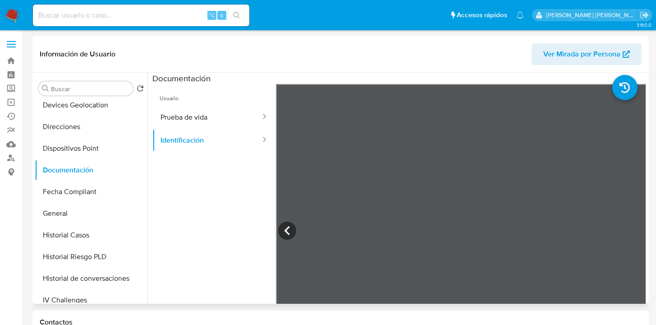
scroll to position [147, 0]
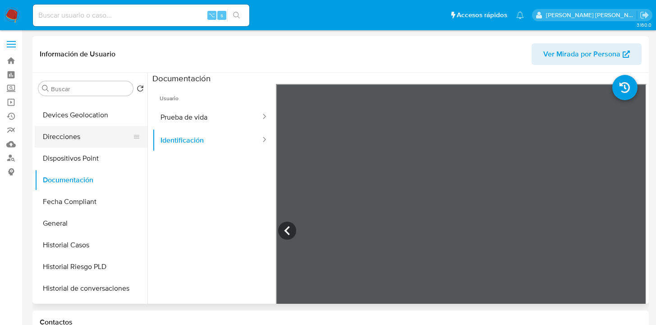
click at [101, 133] on button "Direcciones" at bounding box center [88, 137] width 106 height 22
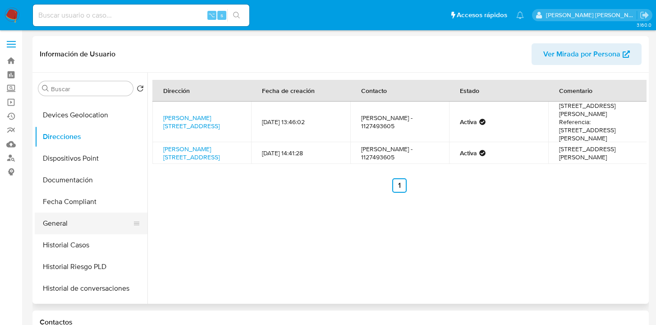
click at [92, 224] on button "General" at bounding box center [88, 223] width 106 height 22
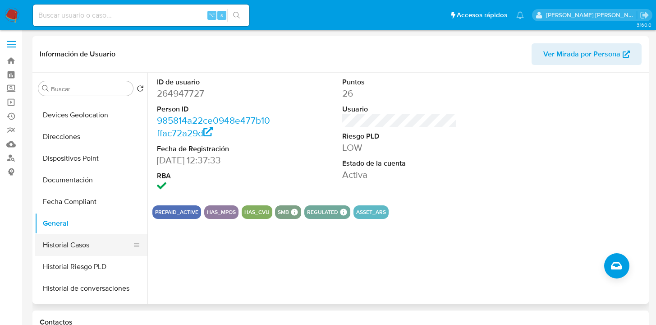
click at [95, 241] on button "Historial Casos" at bounding box center [88, 245] width 106 height 22
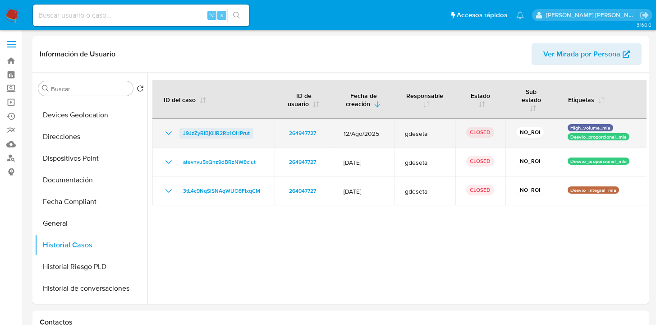
click at [212, 129] on span "J9JzZyRIBj0iiR2Rb1OHPrut" at bounding box center [216, 133] width 67 height 11
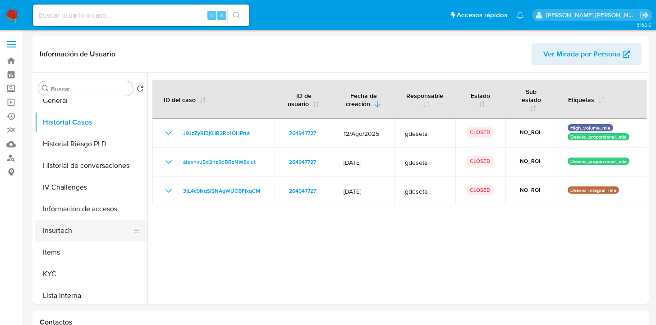
scroll to position [271, 0]
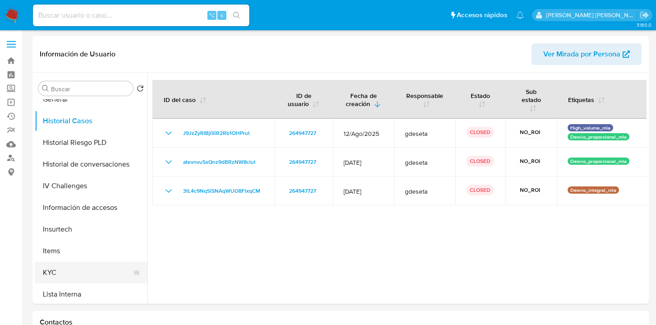
click at [91, 264] on button "KYC" at bounding box center [88, 273] width 106 height 22
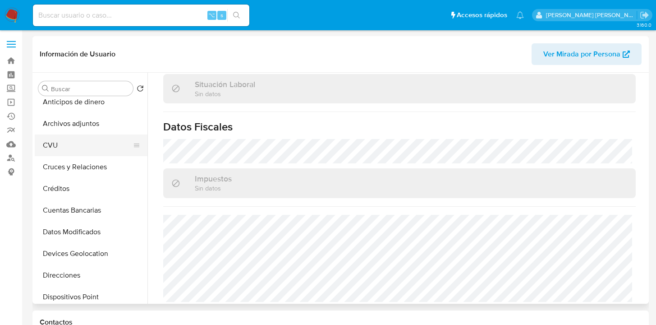
scroll to position [0, 0]
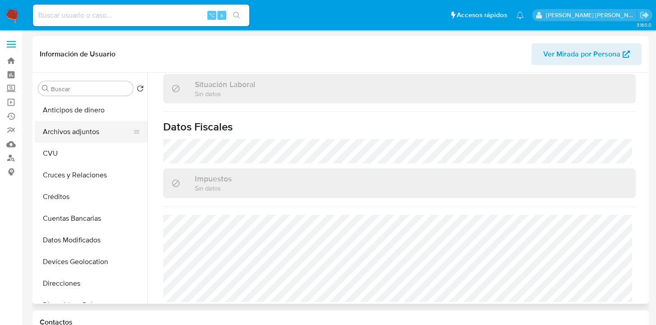
click at [100, 136] on button "Archivos adjuntos" at bounding box center [88, 132] width 106 height 22
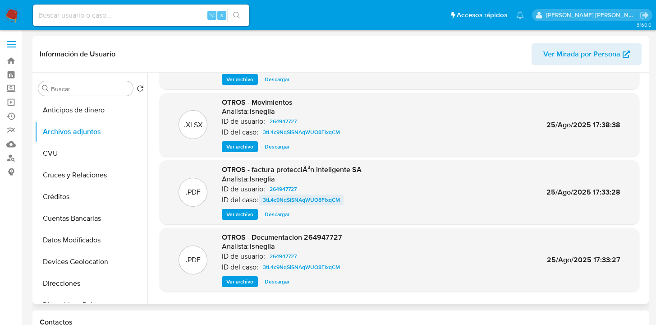
scroll to position [76, 0]
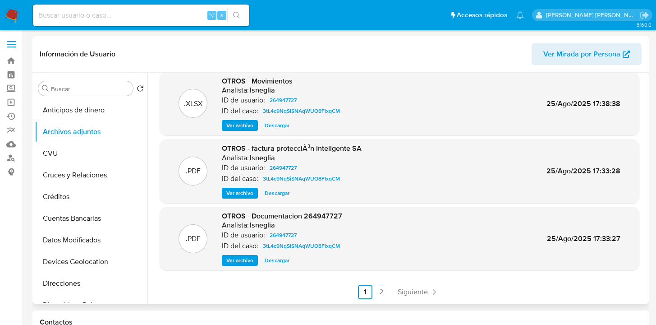
click at [244, 193] on span "Ver archivo" at bounding box center [239, 193] width 27 height 9
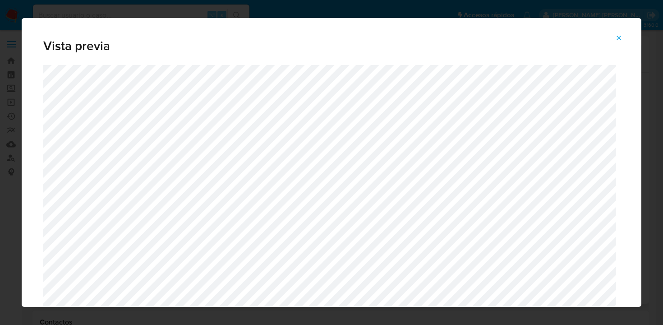
click at [619, 36] on icon "Attachment preview" at bounding box center [618, 37] width 7 height 7
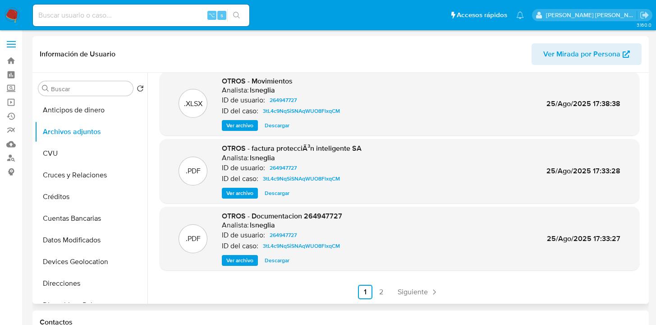
click at [239, 264] on span "Ver archivo" at bounding box center [239, 260] width 27 height 9
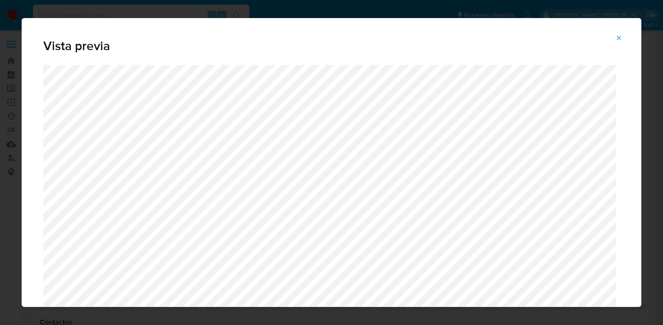
drag, startPoint x: 619, startPoint y: 36, endPoint x: 606, endPoint y: 44, distance: 15.2
click at [619, 36] on icon "Attachment preview" at bounding box center [618, 37] width 7 height 7
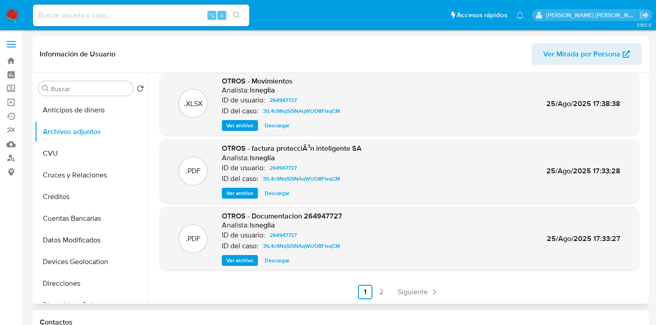
click at [248, 259] on span "Ver archivo" at bounding box center [239, 260] width 27 height 9
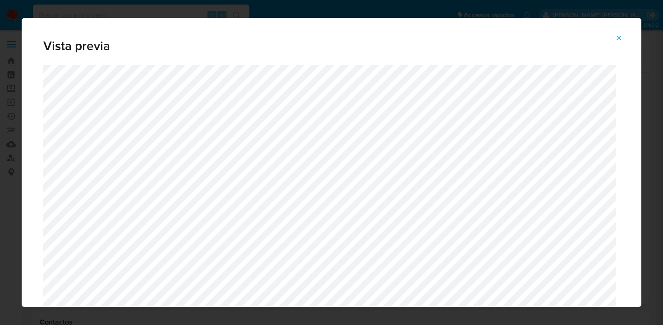
click at [622, 38] on icon "Attachment preview" at bounding box center [618, 37] width 7 height 7
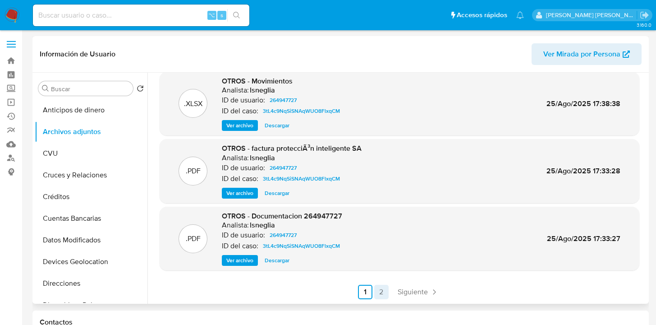
click at [382, 293] on link "2" at bounding box center [381, 292] width 14 height 14
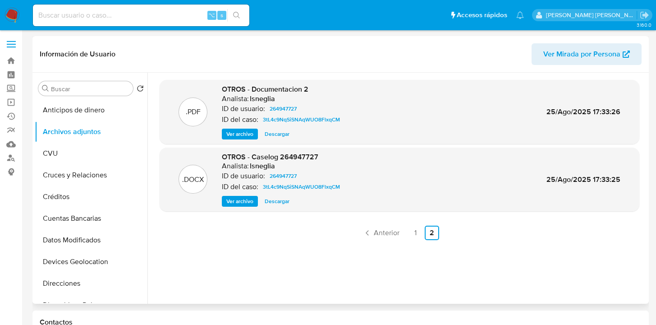
click at [240, 135] on span "Ver archivo" at bounding box center [239, 133] width 27 height 9
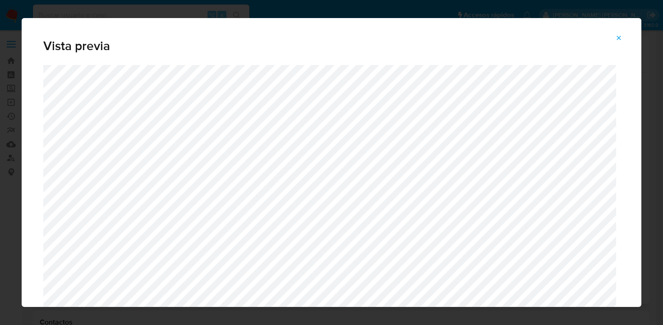
click at [620, 37] on icon "Attachment preview" at bounding box center [618, 37] width 7 height 7
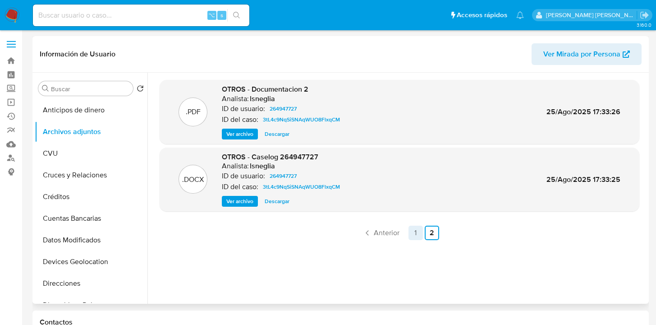
click at [414, 231] on link "1" at bounding box center [416, 233] width 14 height 14
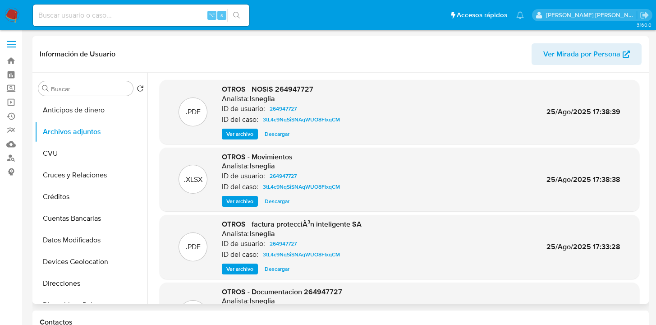
click at [242, 132] on span "Ver archivo" at bounding box center [239, 133] width 27 height 9
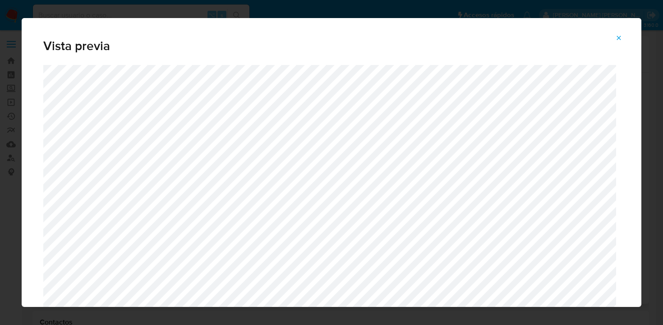
click at [618, 38] on icon "Attachment preview" at bounding box center [618, 37] width 7 height 7
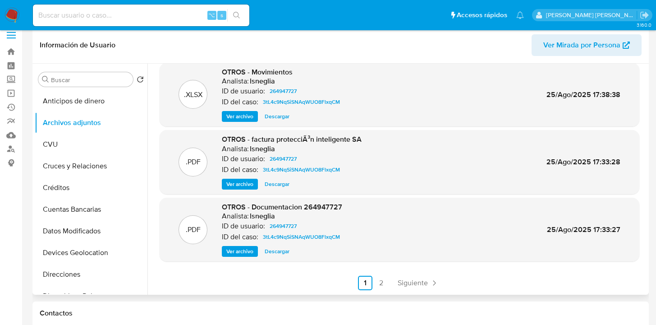
scroll to position [17, 0]
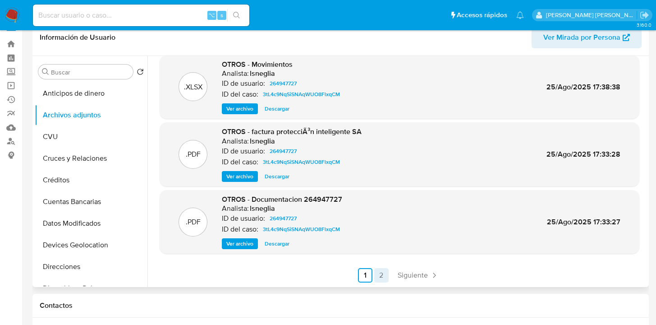
click at [381, 274] on link "2" at bounding box center [381, 275] width 14 height 14
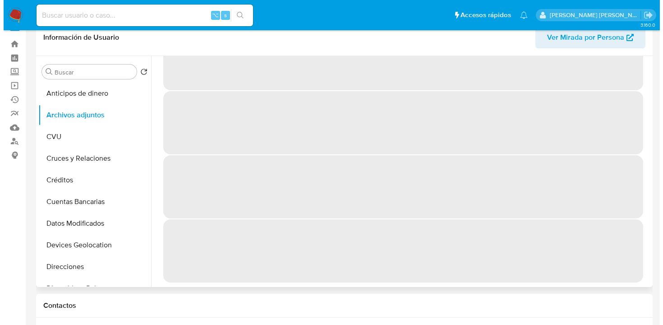
scroll to position [0, 0]
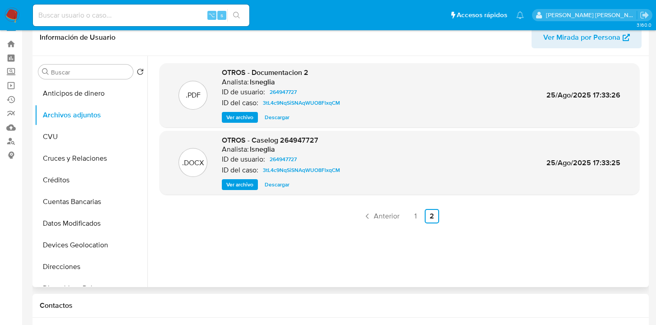
click at [250, 186] on span "Ver archivo" at bounding box center [239, 184] width 27 height 9
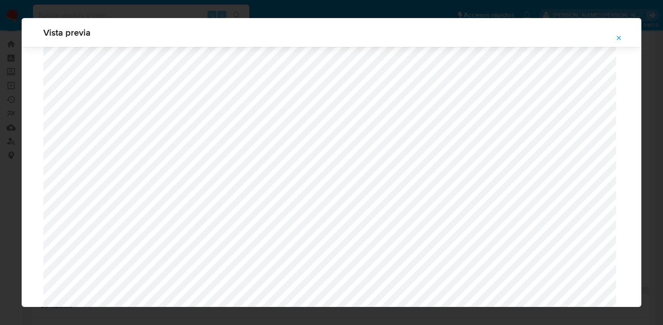
scroll to position [495, 0]
click at [619, 38] on icon "Attachment preview" at bounding box center [618, 37] width 7 height 7
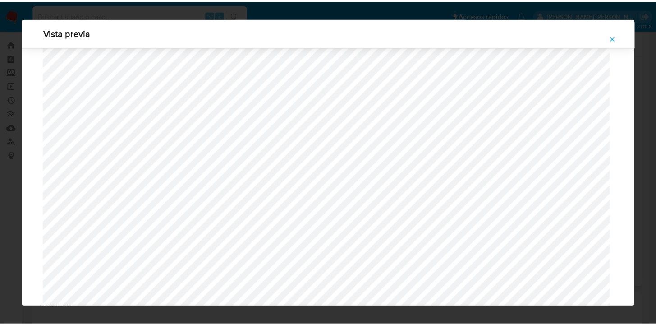
scroll to position [29, 0]
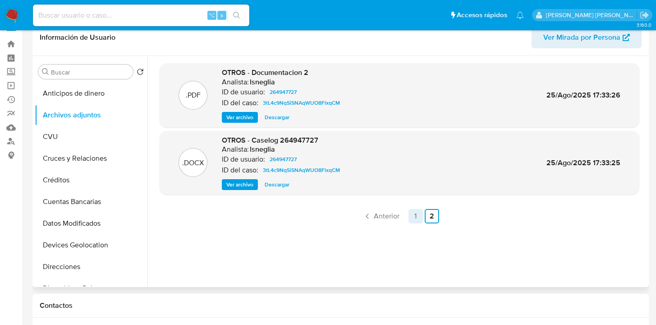
click at [413, 217] on link "1" at bounding box center [416, 216] width 14 height 14
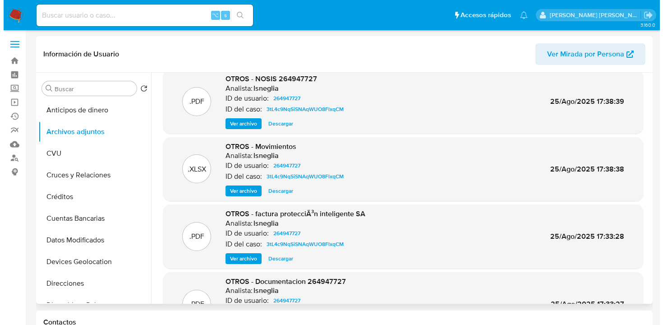
scroll to position [76, 0]
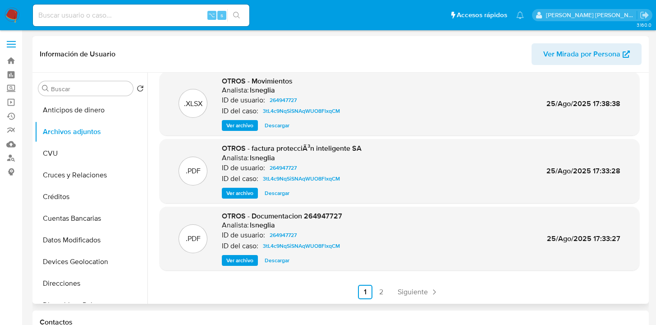
click at [247, 194] on span "Ver archivo" at bounding box center [239, 193] width 27 height 9
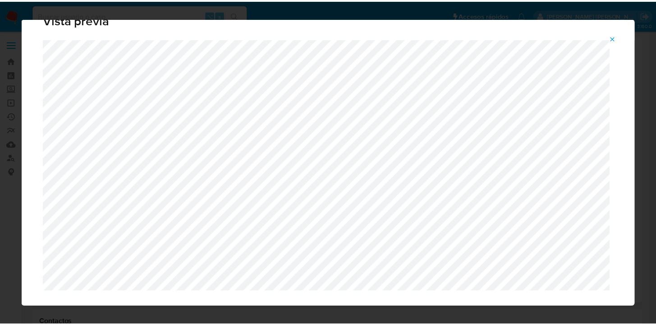
scroll to position [29, 0]
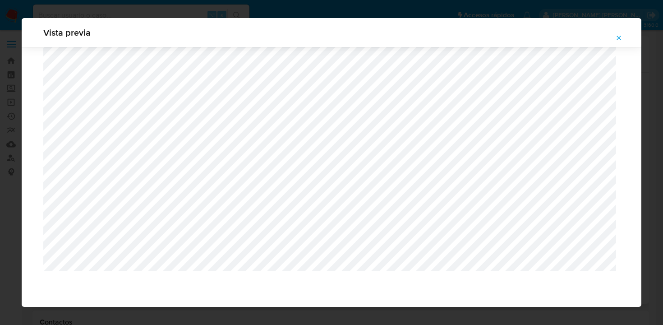
click at [618, 36] on icon "Attachment preview" at bounding box center [618, 37] width 7 height 7
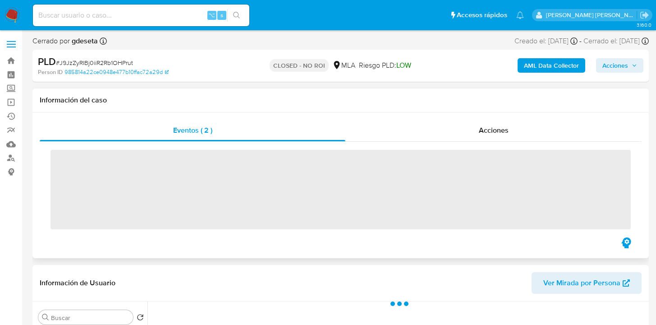
select select "10"
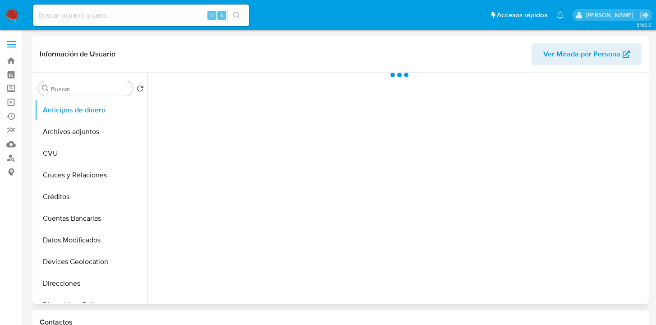
select select "10"
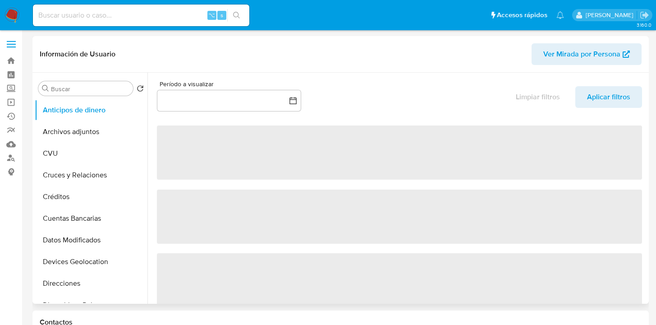
scroll to position [91, 0]
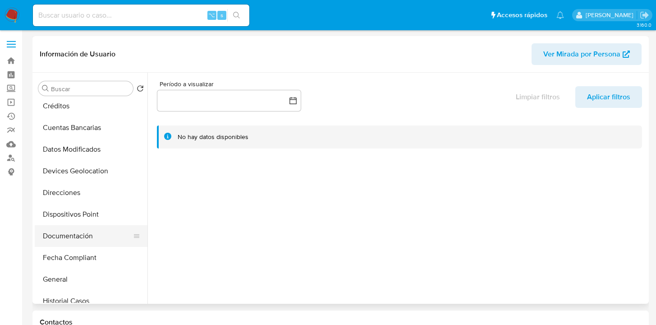
click at [97, 235] on button "Documentación" at bounding box center [88, 236] width 106 height 22
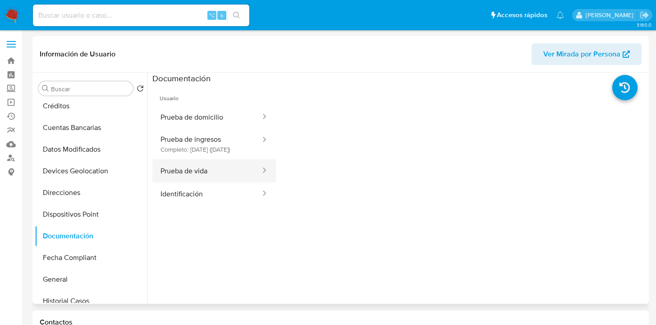
drag, startPoint x: 207, startPoint y: 178, endPoint x: 242, endPoint y: 183, distance: 34.6
click at [207, 178] on button "Prueba de vida" at bounding box center [206, 170] width 109 height 23
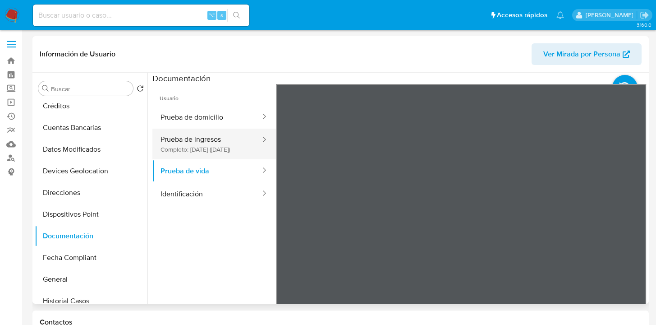
click at [223, 147] on button "Prueba de ingresos Completo: [DATE] ([DATE])" at bounding box center [206, 144] width 109 height 31
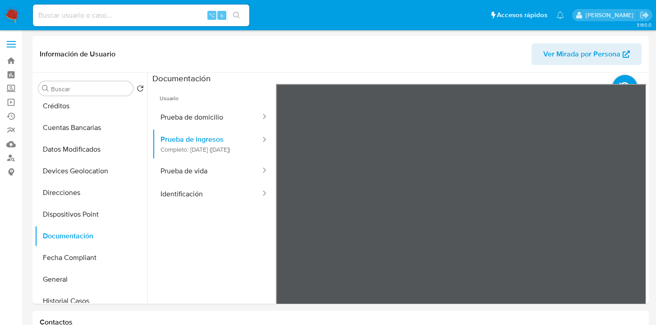
click at [278, 80] on section at bounding box center [399, 223] width 494 height 300
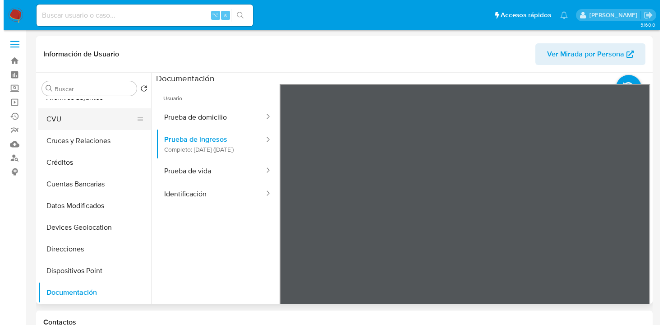
scroll to position [0, 0]
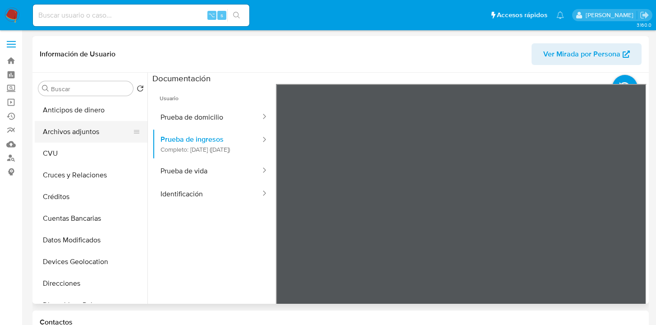
click at [89, 131] on button "Archivos adjuntos" at bounding box center [88, 132] width 106 height 22
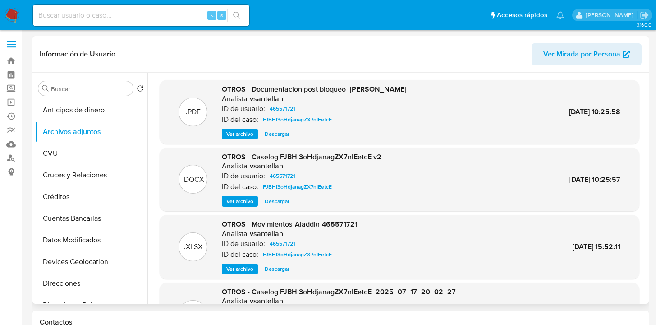
click at [241, 138] on span "Ver archivo" at bounding box center [239, 133] width 27 height 9
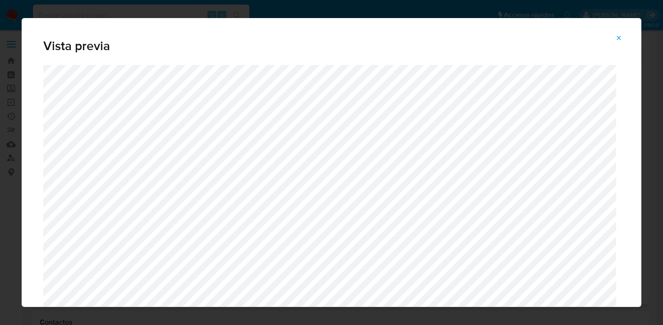
click at [618, 35] on icon "Attachment preview" at bounding box center [618, 37] width 7 height 7
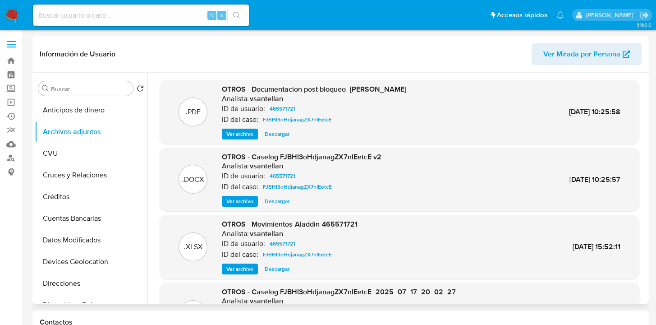
click at [243, 200] on span "Ver archivo" at bounding box center [239, 201] width 27 height 9
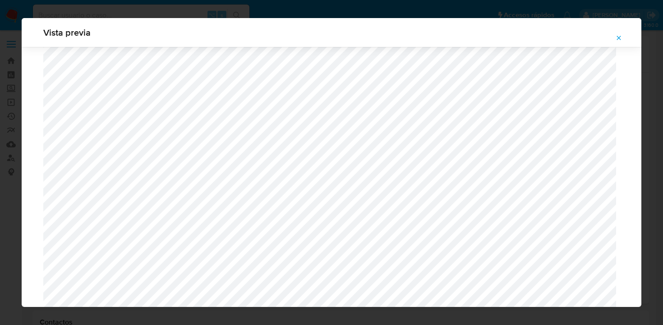
scroll to position [343, 0]
click at [618, 38] on icon "Attachment preview" at bounding box center [619, 38] width 4 height 4
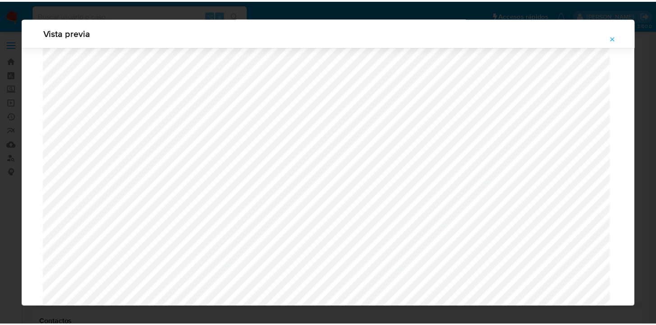
scroll to position [29, 0]
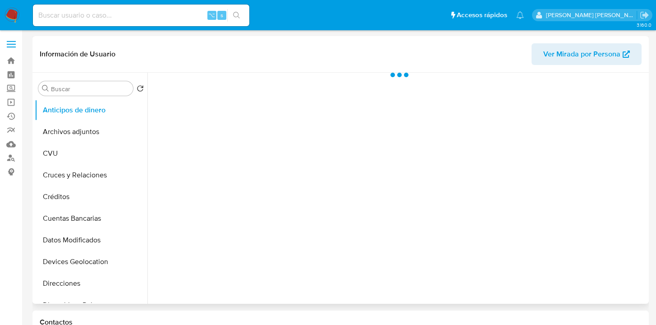
scroll to position [143, 0]
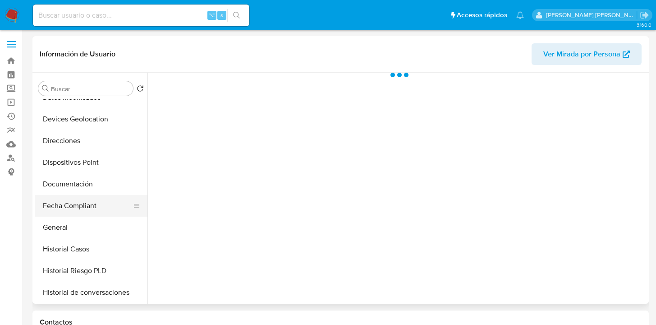
select select "10"
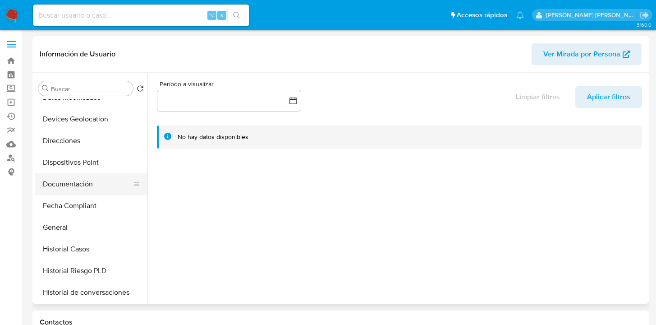
drag, startPoint x: 90, startPoint y: 182, endPoint x: 119, endPoint y: 179, distance: 29.0
click at [90, 182] on button "Documentación" at bounding box center [88, 184] width 106 height 22
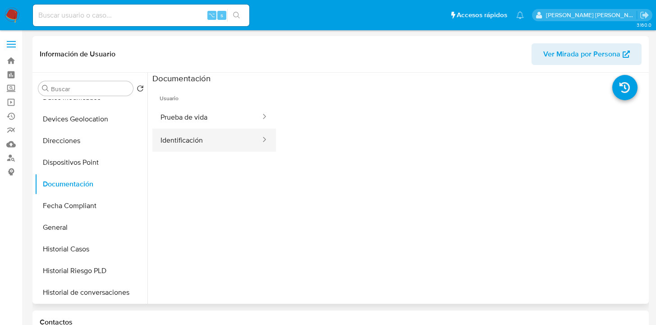
drag, startPoint x: 201, startPoint y: 120, endPoint x: 256, endPoint y: 132, distance: 56.4
click at [201, 120] on button "Prueba de vida" at bounding box center [206, 117] width 109 height 23
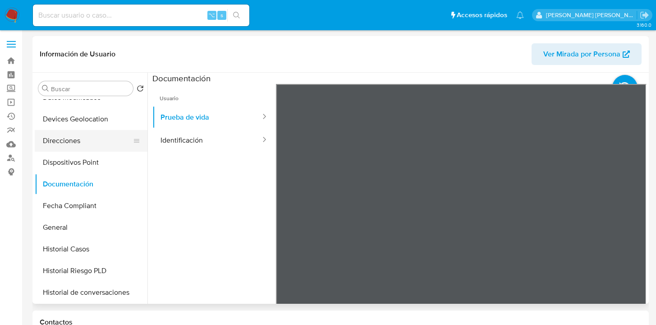
click at [88, 141] on button "Direcciones" at bounding box center [88, 141] width 106 height 22
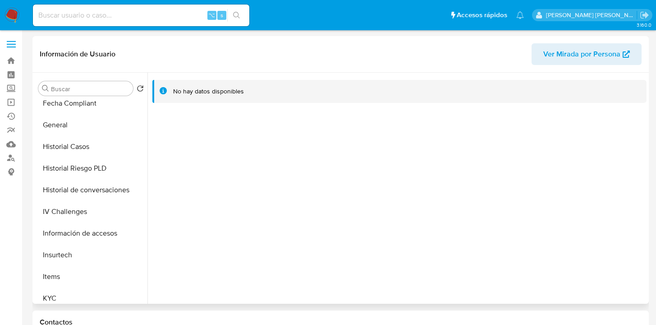
scroll to position [248, 0]
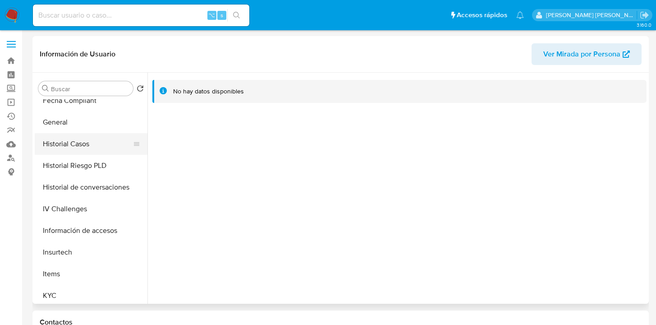
click at [91, 141] on button "Historial Casos" at bounding box center [88, 144] width 106 height 22
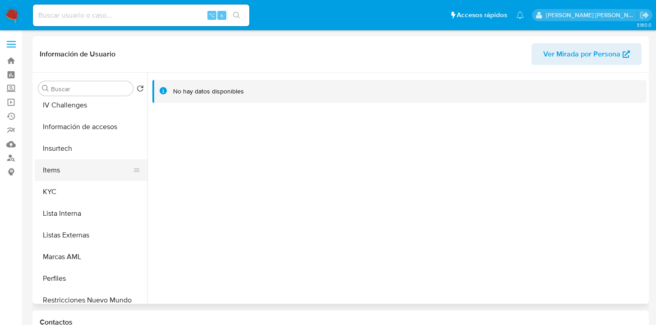
scroll to position [349, 0]
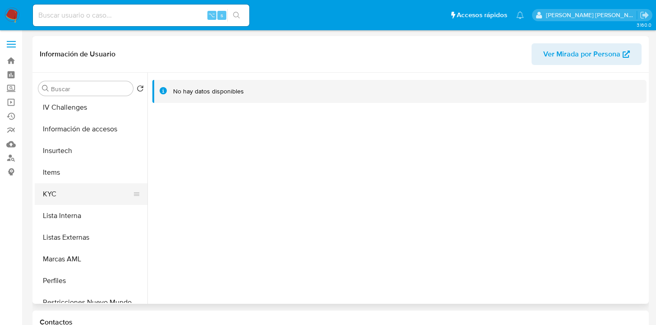
drag, startPoint x: 90, startPoint y: 188, endPoint x: 131, endPoint y: 189, distance: 41.5
click at [91, 189] on button "KYC" at bounding box center [88, 194] width 106 height 22
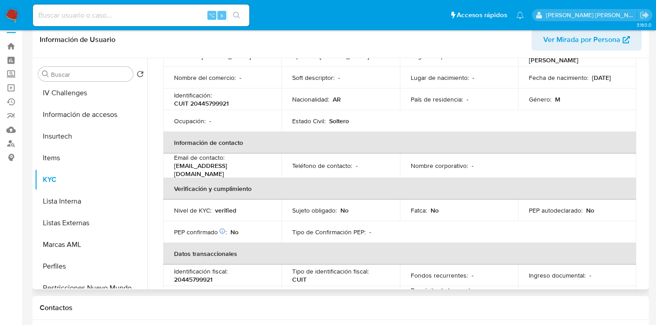
scroll to position [0, 0]
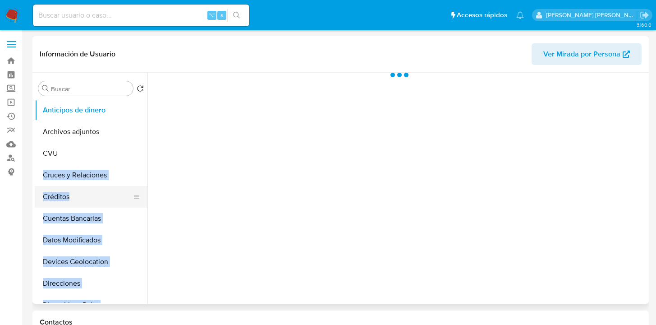
drag, startPoint x: 148, startPoint y: 155, endPoint x: 138, endPoint y: 186, distance: 32.7
click at [138, 185] on div "Buscar Volver al orden por defecto Anticipos de dinero Archivos adjuntos CVU Cr…" at bounding box center [341, 188] width 612 height 231
select select "10"
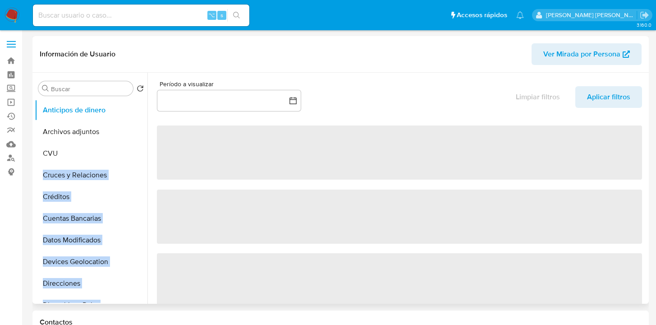
scroll to position [124, 0]
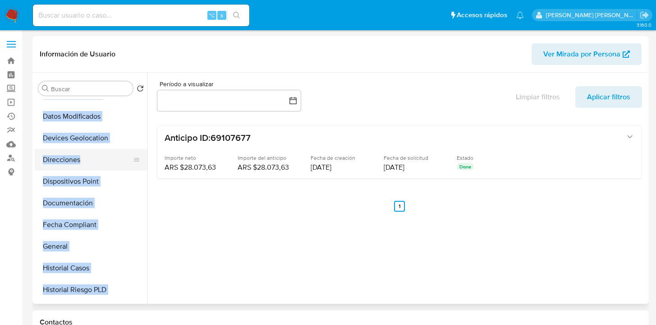
click at [94, 155] on button "Direcciones" at bounding box center [88, 160] width 106 height 22
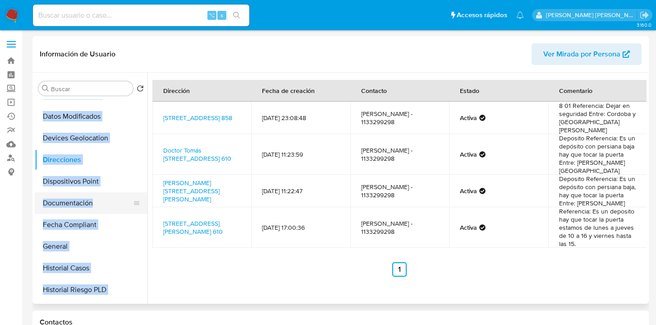
click at [72, 204] on button "Documentación" at bounding box center [88, 203] width 106 height 22
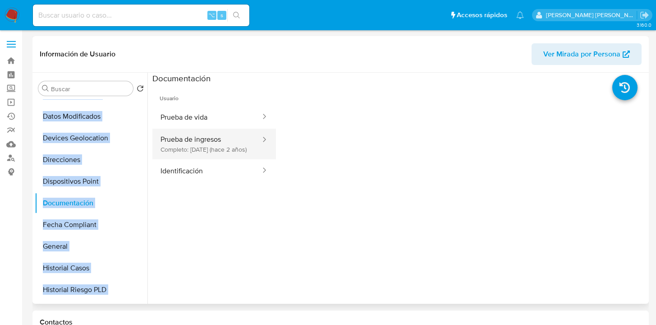
drag, startPoint x: 193, startPoint y: 122, endPoint x: 223, endPoint y: 133, distance: 32.1
click at [193, 122] on button "Prueba de vida" at bounding box center [206, 117] width 109 height 23
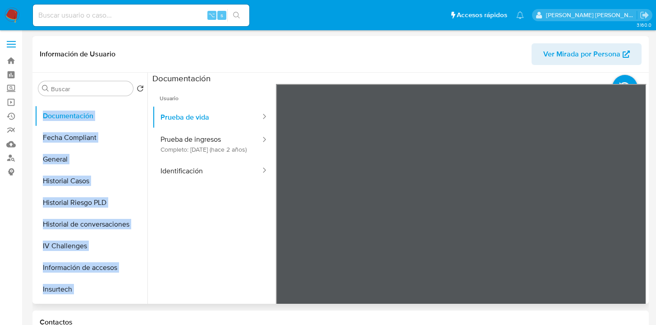
scroll to position [219, 0]
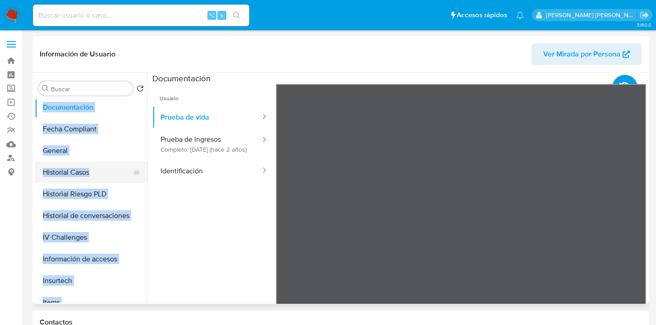
click at [88, 170] on button "Historial Casos" at bounding box center [88, 172] width 106 height 22
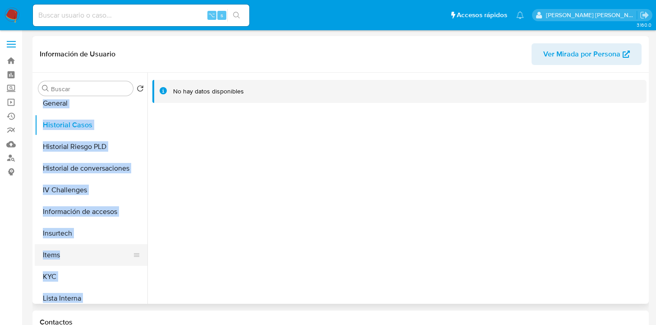
scroll to position [307, 0]
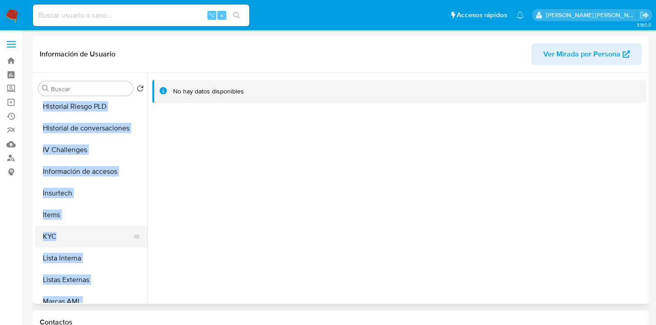
click at [100, 229] on button "KYC" at bounding box center [88, 237] width 106 height 22
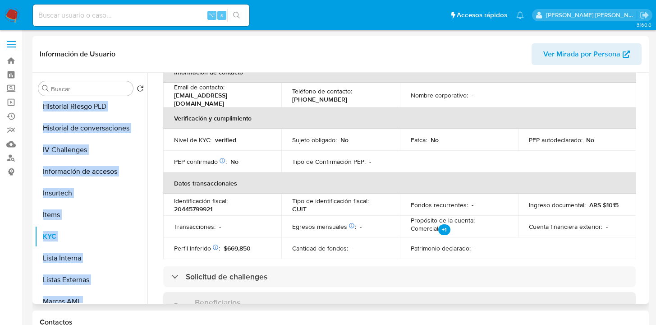
scroll to position [0, 0]
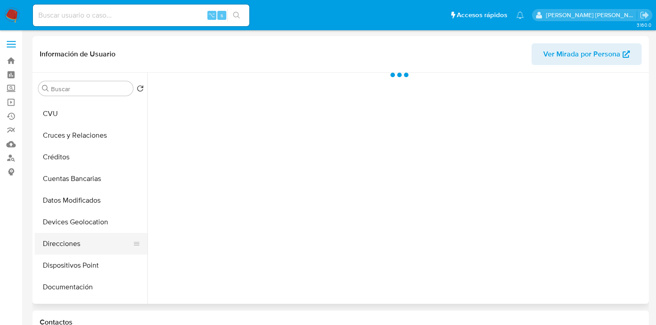
scroll to position [101, 0]
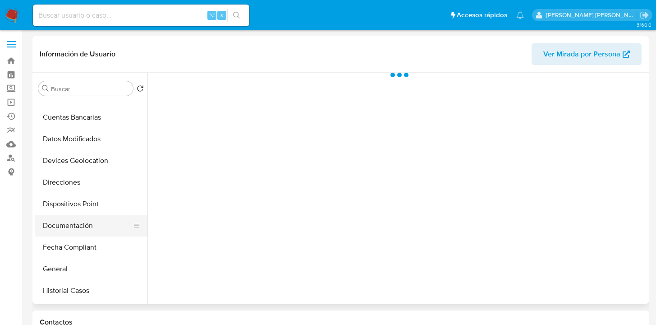
select select "10"
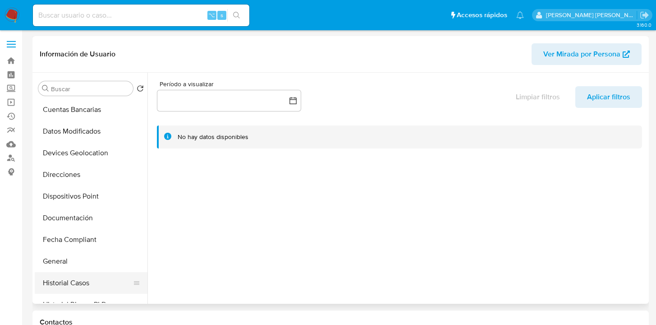
scroll to position [115, 0]
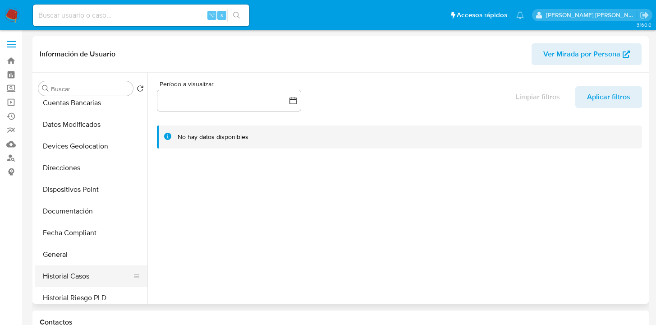
click at [86, 284] on button "Historial Casos" at bounding box center [88, 276] width 106 height 22
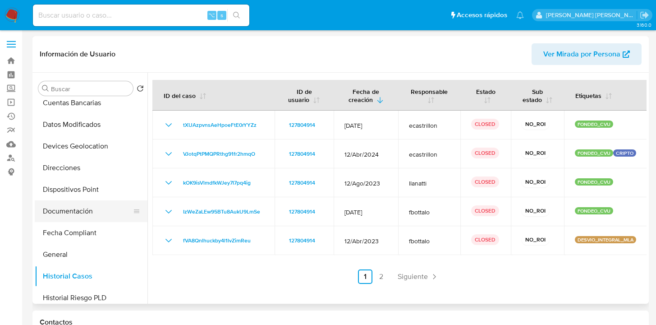
click at [92, 211] on button "Documentación" at bounding box center [88, 211] width 106 height 22
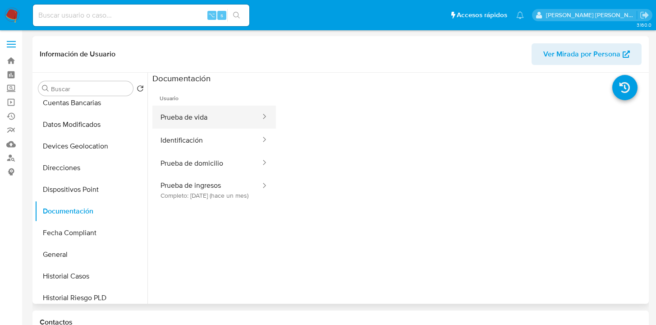
click at [204, 120] on button "Prueba de vida" at bounding box center [206, 117] width 109 height 23
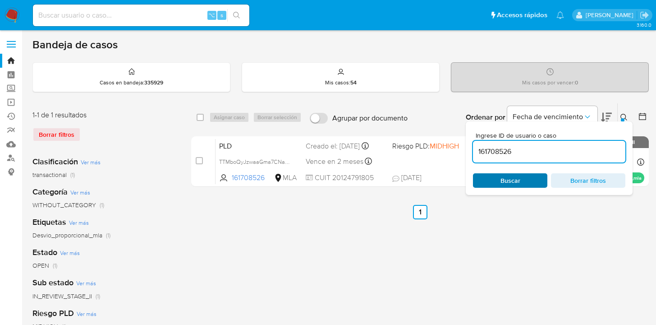
drag, startPoint x: 504, startPoint y: 180, endPoint x: 511, endPoint y: 175, distance: 9.0
click at [504, 180] on span "Buscar" at bounding box center [511, 180] width 20 height 14
click at [622, 116] on icon at bounding box center [624, 117] width 7 height 7
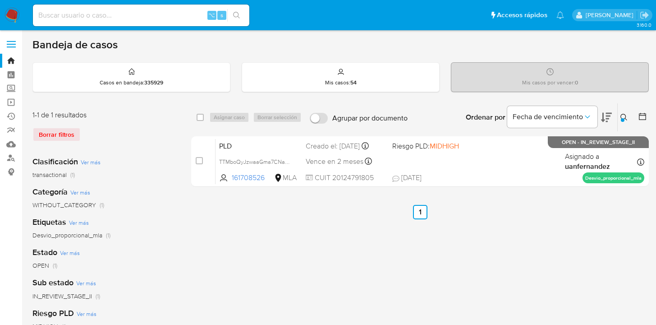
click at [622, 115] on icon at bounding box center [624, 117] width 7 height 7
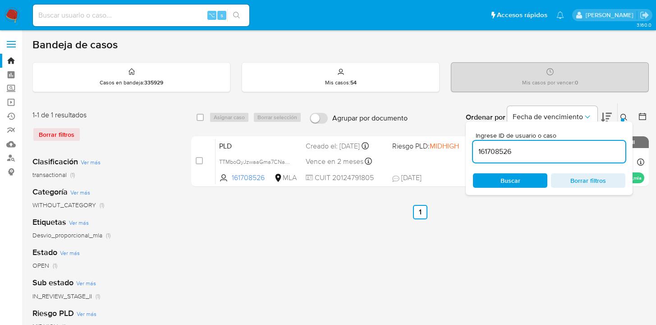
drag, startPoint x: 557, startPoint y: 150, endPoint x: 476, endPoint y: 151, distance: 80.3
click at [476, 151] on input "161708526" at bounding box center [549, 152] width 152 height 12
click at [625, 117] on icon at bounding box center [624, 117] width 7 height 7
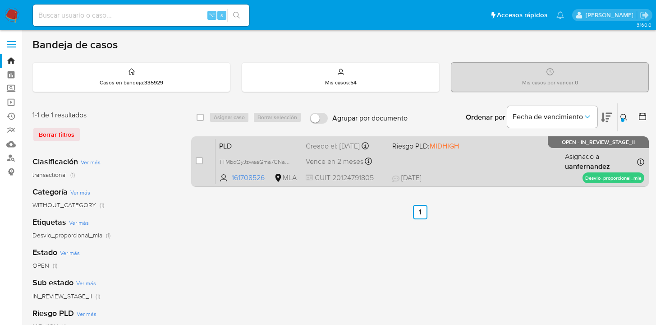
click at [545, 161] on div "PLD TTMboQyJzwaaGma7CNav7u6d 161708526 MLA Riesgo PLD: MIDHIGH Creado el: 12/09…" at bounding box center [430, 161] width 429 height 46
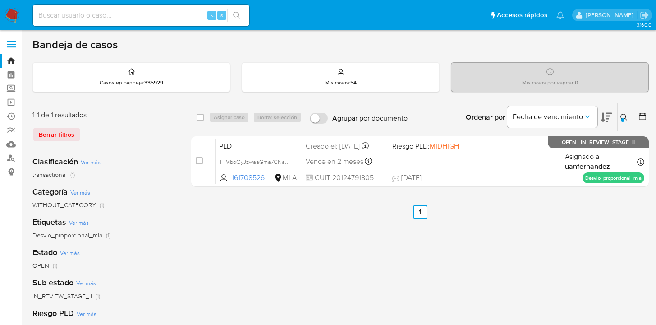
drag, startPoint x: 623, startPoint y: 116, endPoint x: 573, endPoint y: 143, distance: 56.7
click at [623, 116] on icon at bounding box center [624, 117] width 7 height 7
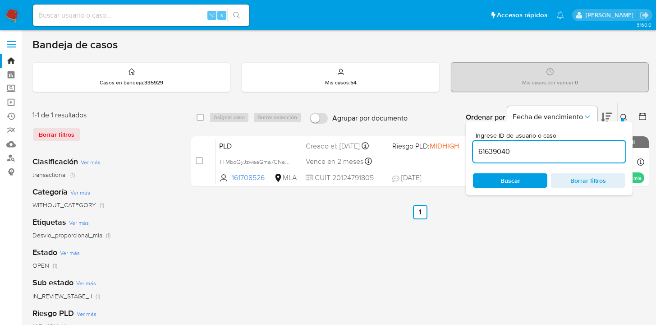
drag, startPoint x: 551, startPoint y: 150, endPoint x: 479, endPoint y: 148, distance: 72.2
click at [479, 148] on input "61639040" at bounding box center [549, 152] width 152 height 12
click at [534, 179] on span "Buscar" at bounding box center [511, 180] width 62 height 13
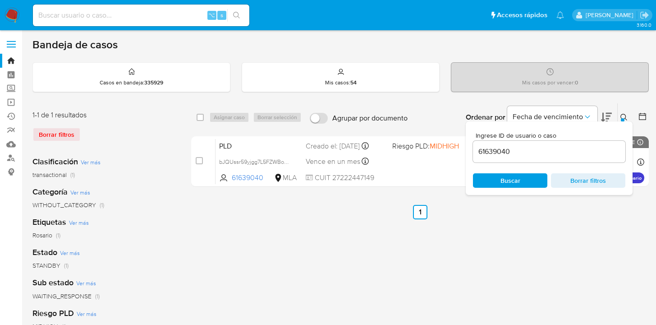
click at [619, 114] on button at bounding box center [625, 117] width 15 height 11
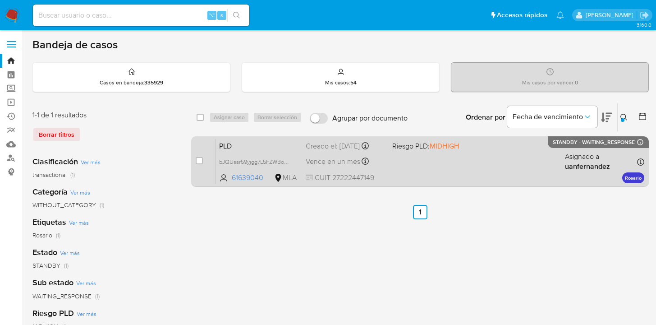
click at [495, 156] on div "PLD bJQUssr59yjgg7L5FZWBohq2 61639040 MLA Riesgo PLD: MIDHIGH Creado el: 12/09/…" at bounding box center [430, 161] width 429 height 46
click at [493, 172] on div "PLD bJQUssr59yjgg7L5FZWBohq2 61639040 MLA Riesgo PLD: MIDHIGH Creado el: 12/09/…" at bounding box center [430, 161] width 429 height 46
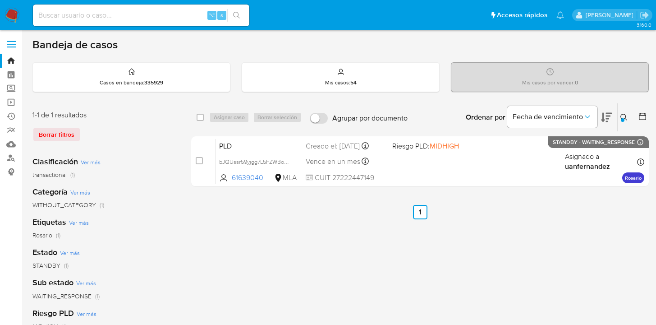
click at [623, 117] on icon at bounding box center [624, 117] width 7 height 7
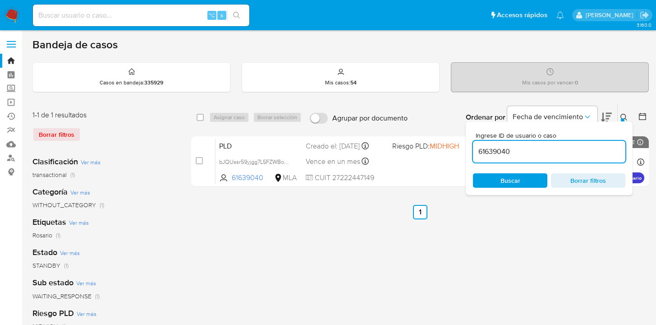
drag, startPoint x: 523, startPoint y: 150, endPoint x: 476, endPoint y: 153, distance: 46.5
click at [476, 153] on input "61639040" at bounding box center [549, 152] width 152 height 12
type input "222488288"
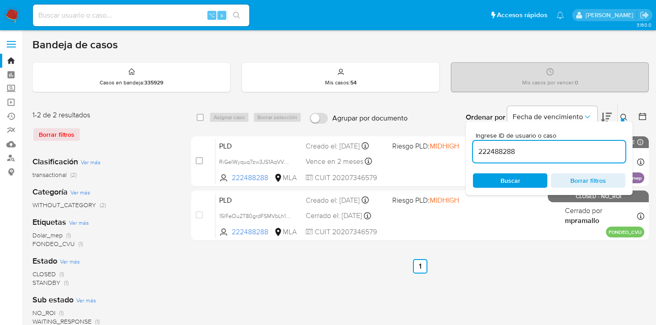
drag, startPoint x: 623, startPoint y: 115, endPoint x: 609, endPoint y: 127, distance: 18.8
click at [623, 115] on icon at bounding box center [624, 117] width 7 height 7
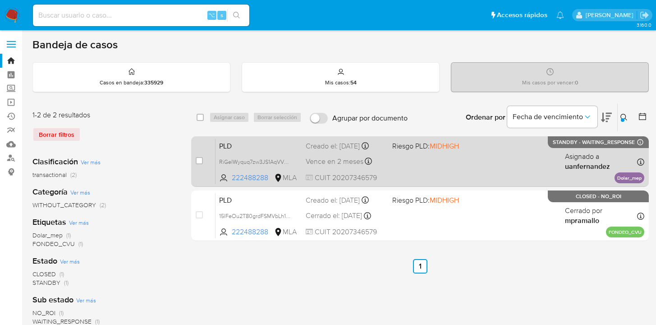
click at [471, 160] on div "PLD RiGelWyquq7zw3JS1AqVV2TF 222488288 MLA Riesgo PLD: MIDHIGH Creado el: 12/09…" at bounding box center [430, 161] width 429 height 46
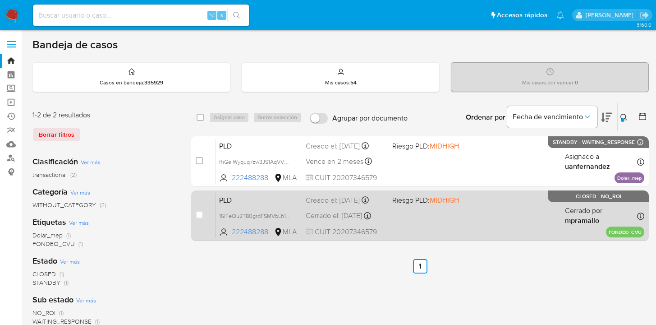
click at [504, 211] on div "PLD 15lFeOu2T80grdFSMVbLh1G6 222488288 MLA Riesgo PLD: MIDHIGH Creado el: 12/02…" at bounding box center [430, 216] width 429 height 46
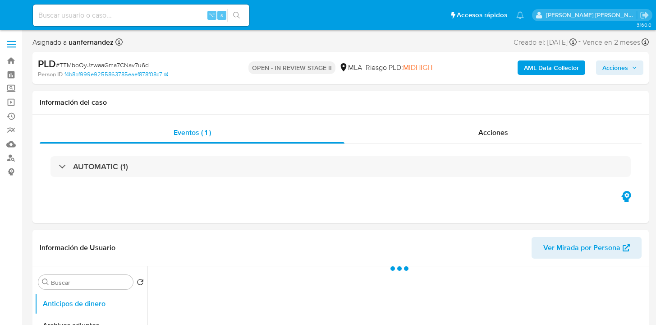
select select "10"
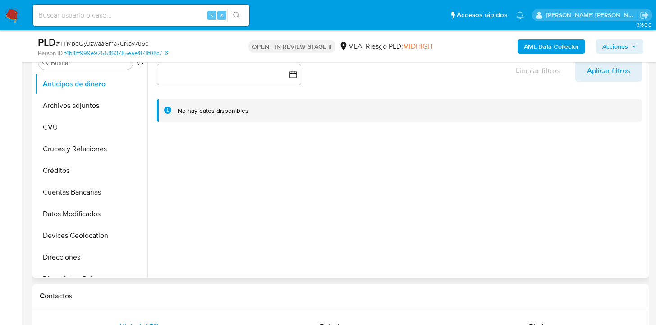
scroll to position [115, 0]
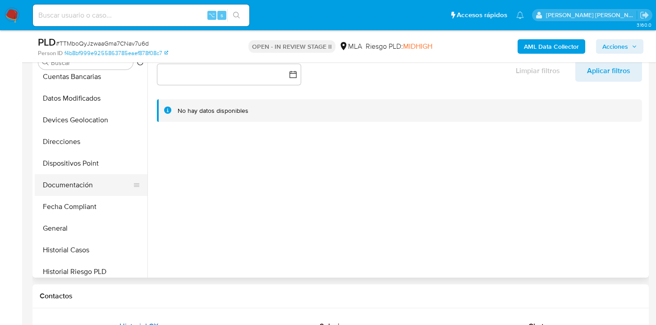
click at [108, 186] on button "Documentación" at bounding box center [88, 185] width 106 height 22
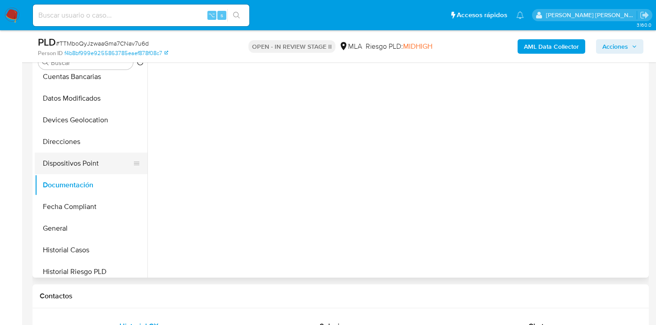
click at [106, 160] on button "Dispositivos Point" at bounding box center [88, 163] width 106 height 22
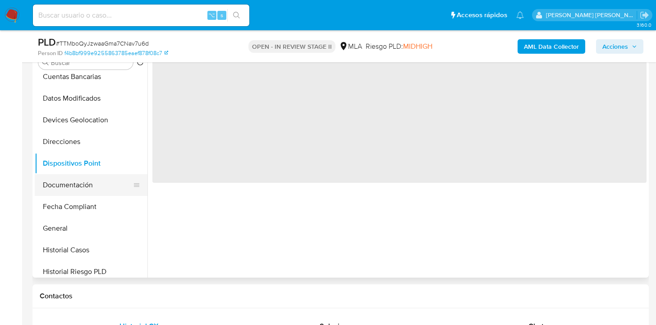
click at [92, 185] on button "Documentación" at bounding box center [88, 185] width 106 height 22
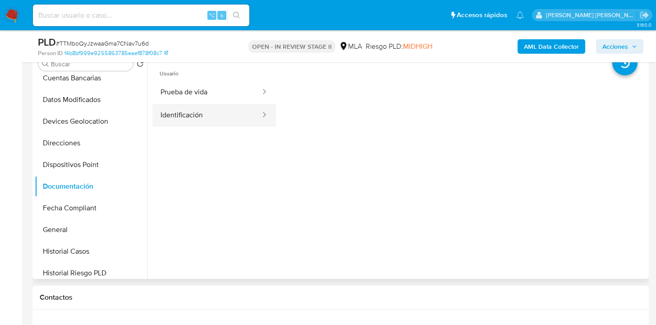
scroll to position [186, 0]
click at [214, 95] on button "Prueba de vida" at bounding box center [206, 92] width 109 height 23
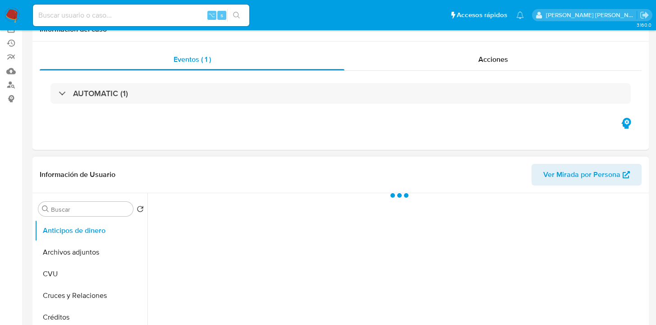
scroll to position [182, 0]
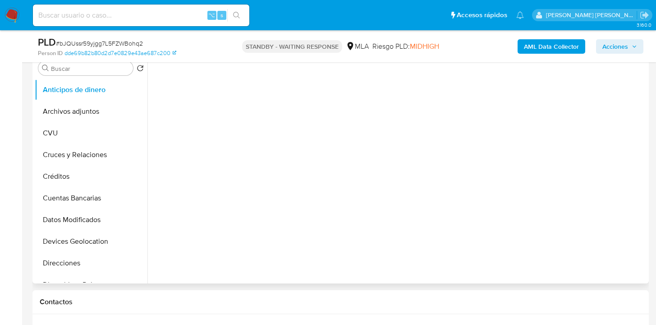
select select "10"
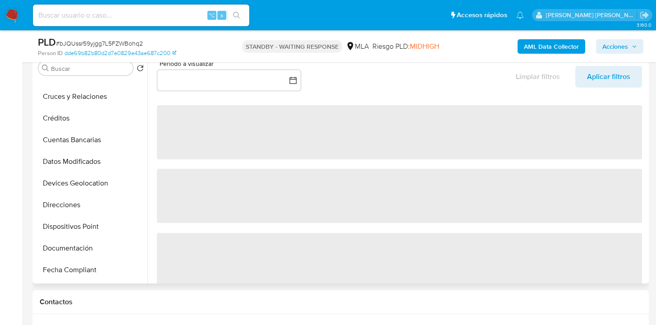
scroll to position [108, 0]
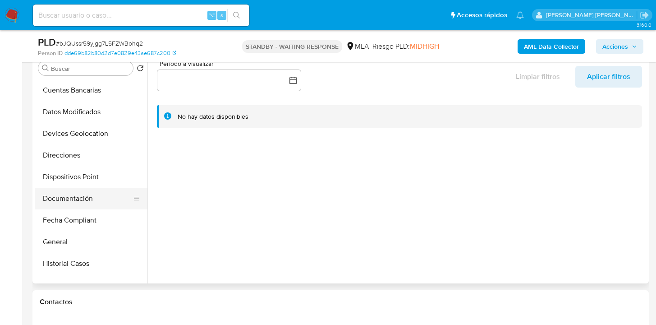
click at [92, 197] on button "Documentación" at bounding box center [88, 199] width 106 height 22
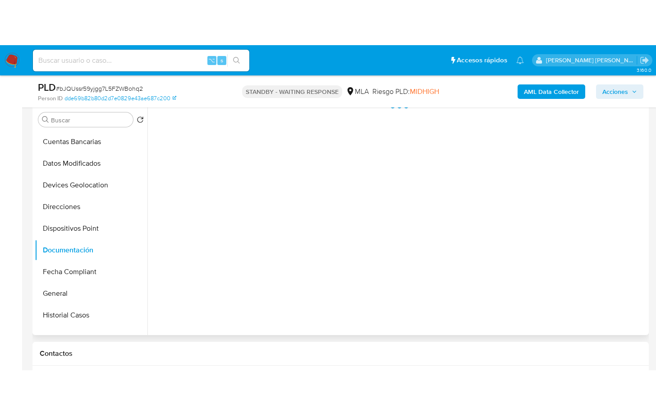
scroll to position [166, 0]
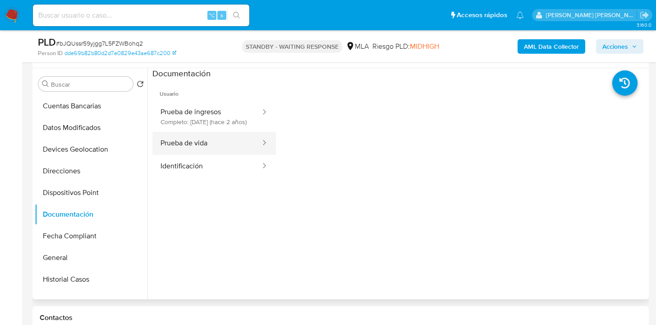
drag, startPoint x: 211, startPoint y: 151, endPoint x: 257, endPoint y: 155, distance: 46.6
click at [211, 152] on button "Prueba de vida" at bounding box center [206, 143] width 109 height 23
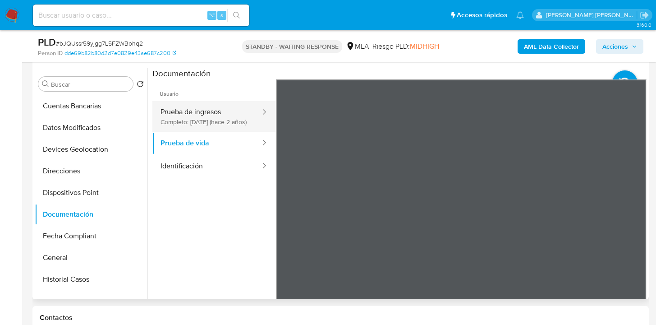
click at [203, 128] on button "Prueba de ingresos Completo: 26/05/2023 (hace 2 años)" at bounding box center [206, 116] width 109 height 31
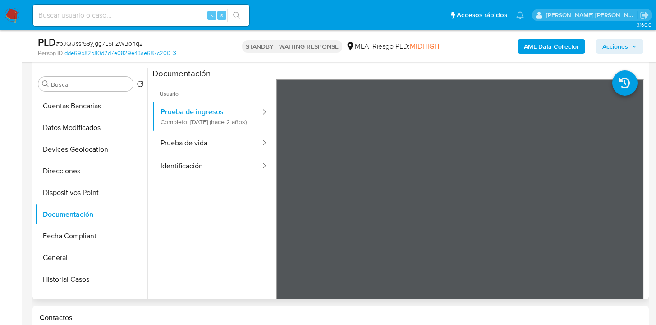
click at [393, 64] on div "Información de Usuario Ver Mirada por Persona" at bounding box center [340, 50] width 617 height 37
click at [100, 171] on button "Direcciones" at bounding box center [88, 171] width 106 height 22
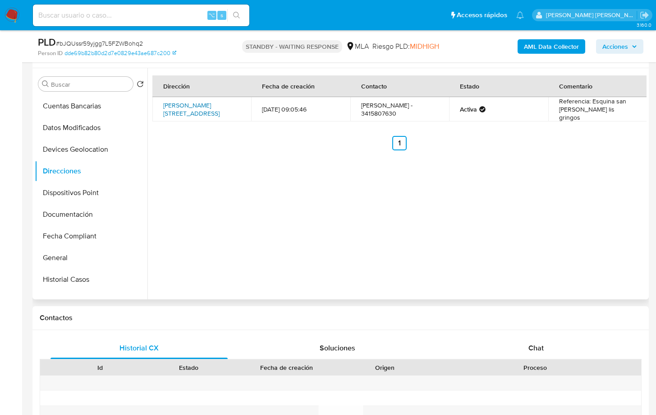
click at [205, 111] on link "Galvez 1017, Rosario, Santa Fe, 2000, Argentina 1017" at bounding box center [191, 109] width 56 height 17
drag, startPoint x: 547, startPoint y: 346, endPoint x: 542, endPoint y: 311, distance: 35.1
click at [547, 324] on div "Chat" at bounding box center [536, 348] width 177 height 22
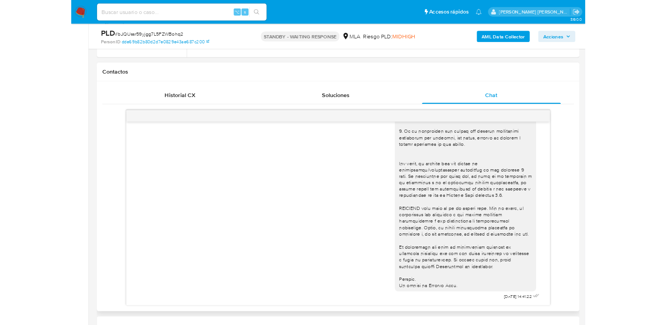
scroll to position [379, 0]
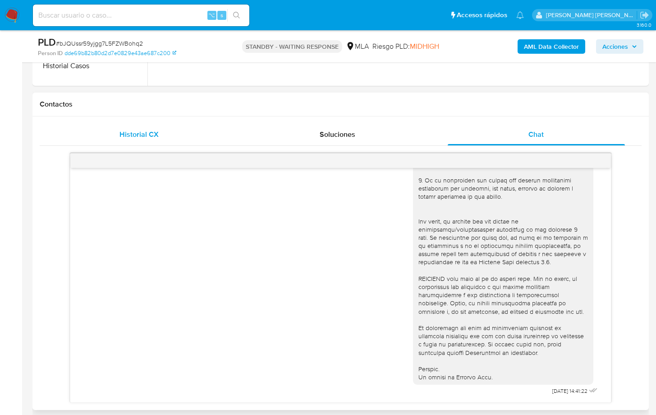
click at [130, 129] on span "Historial CX" at bounding box center [139, 134] width 39 height 10
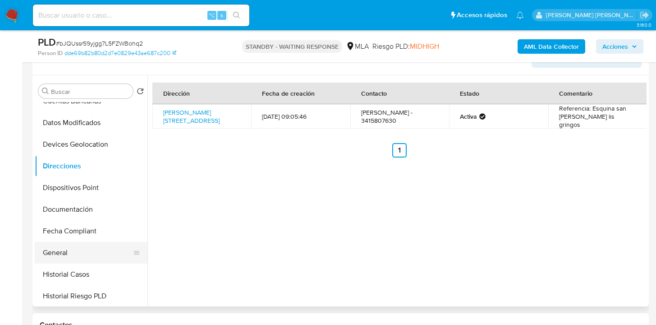
scroll to position [127, 0]
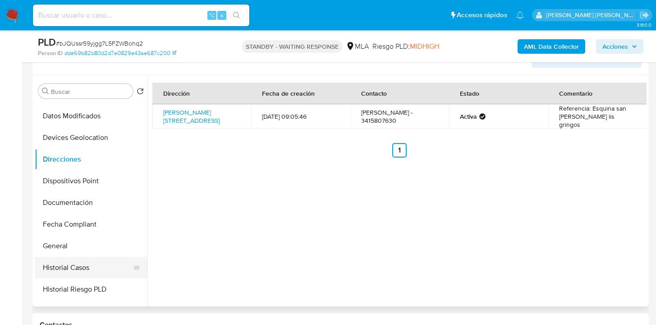
click at [96, 267] on button "Historial Casos" at bounding box center [88, 268] width 106 height 22
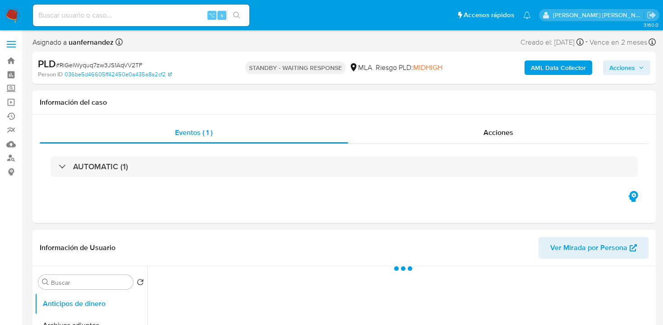
select select "10"
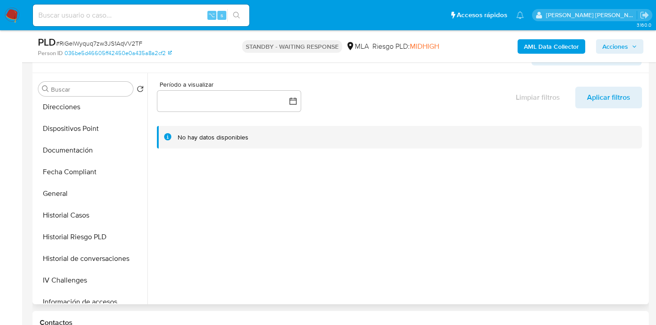
scroll to position [141, 0]
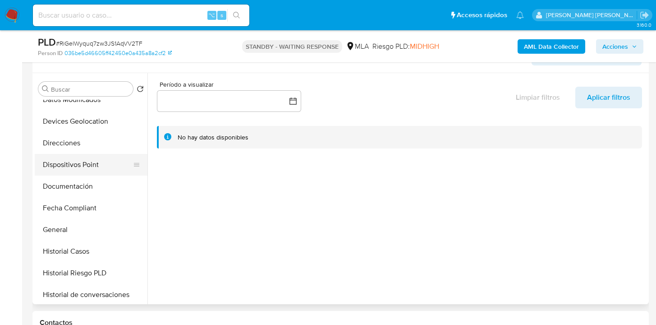
click at [104, 157] on button "Dispositivos Point" at bounding box center [88, 165] width 106 height 22
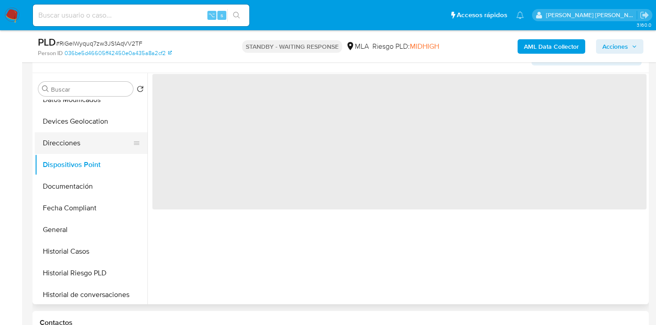
drag, startPoint x: 89, startPoint y: 140, endPoint x: 98, endPoint y: 140, distance: 9.0
click at [89, 141] on button "Direcciones" at bounding box center [88, 143] width 106 height 22
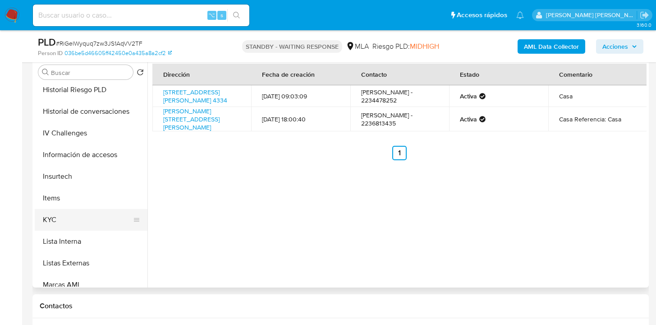
scroll to position [309, 0]
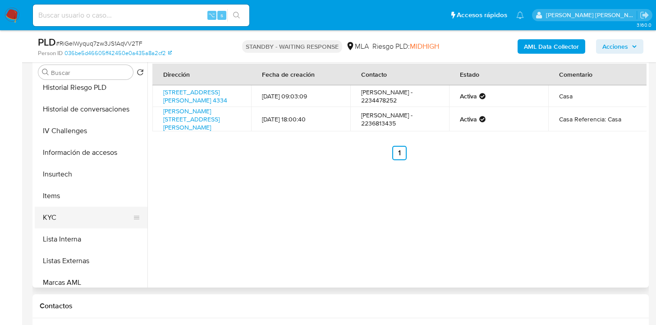
click at [105, 211] on button "KYC" at bounding box center [88, 218] width 106 height 22
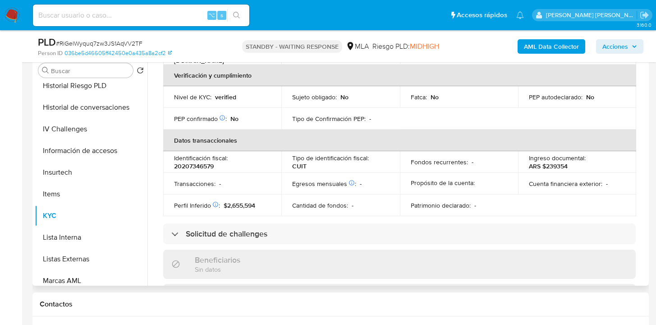
scroll to position [165, 0]
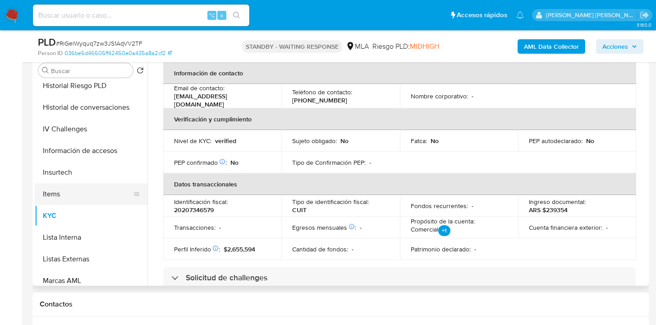
click at [140, 189] on button "Items" at bounding box center [88, 194] width 106 height 22
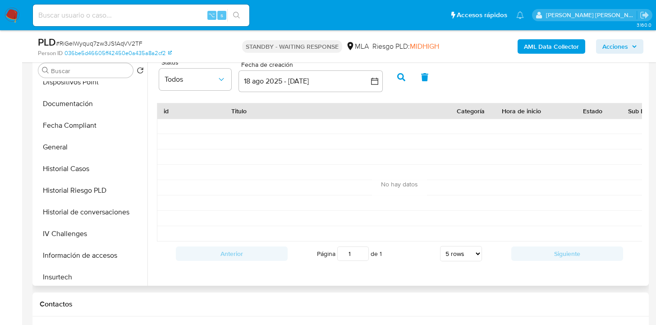
scroll to position [115, 0]
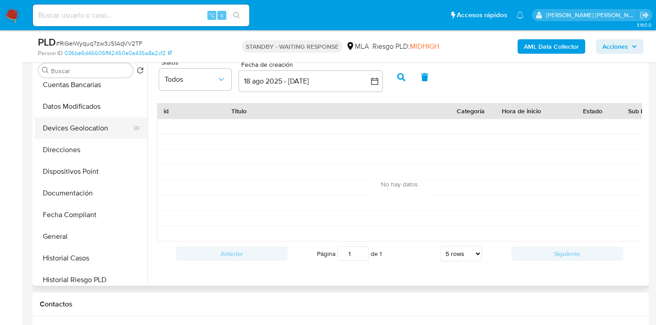
drag, startPoint x: 92, startPoint y: 145, endPoint x: 141, endPoint y: 137, distance: 49.4
click at [92, 145] on button "Direcciones" at bounding box center [91, 150] width 113 height 22
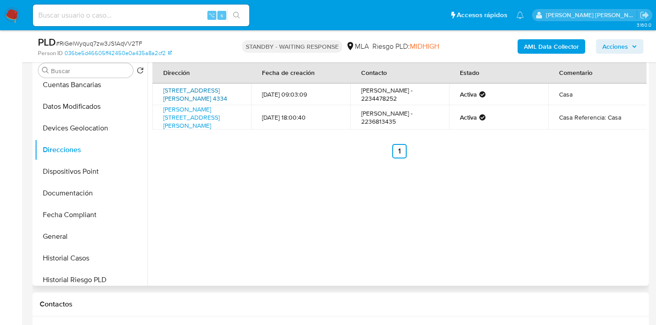
click at [194, 88] on link "General Lavalle 4334, Mar Del Plata, Buenos Aires, 7600, Argentina 4334" at bounding box center [195, 94] width 64 height 17
click at [189, 90] on link "General Lavalle 4334, Mar Del Plata, Buenos Aires, 7600, Argentina 4334" at bounding box center [195, 94] width 64 height 17
click at [193, 123] on link "Francisco Acuña De Figueroa 1204, Palermo, Capital Federal, 1180, Argentina 1204" at bounding box center [191, 117] width 56 height 25
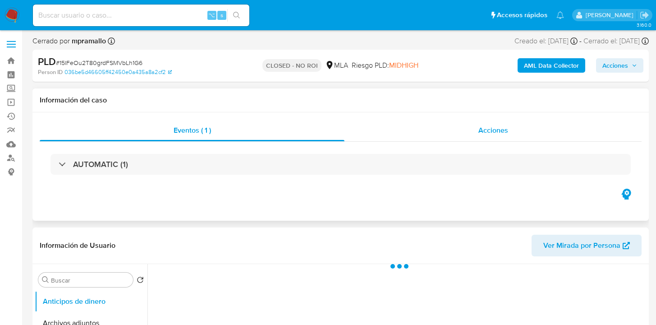
click at [505, 133] on span "Acciones" at bounding box center [494, 130] width 30 height 10
select select "10"
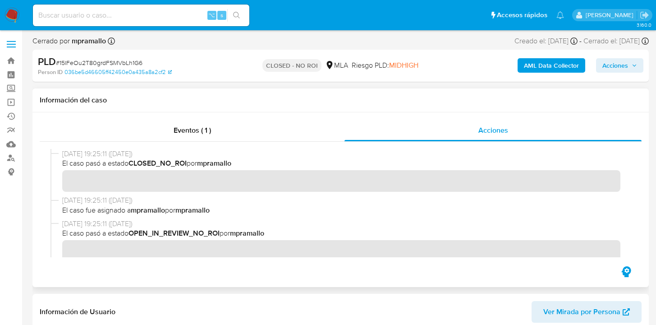
scroll to position [123, 0]
